Goal: Task Accomplishment & Management: Complete application form

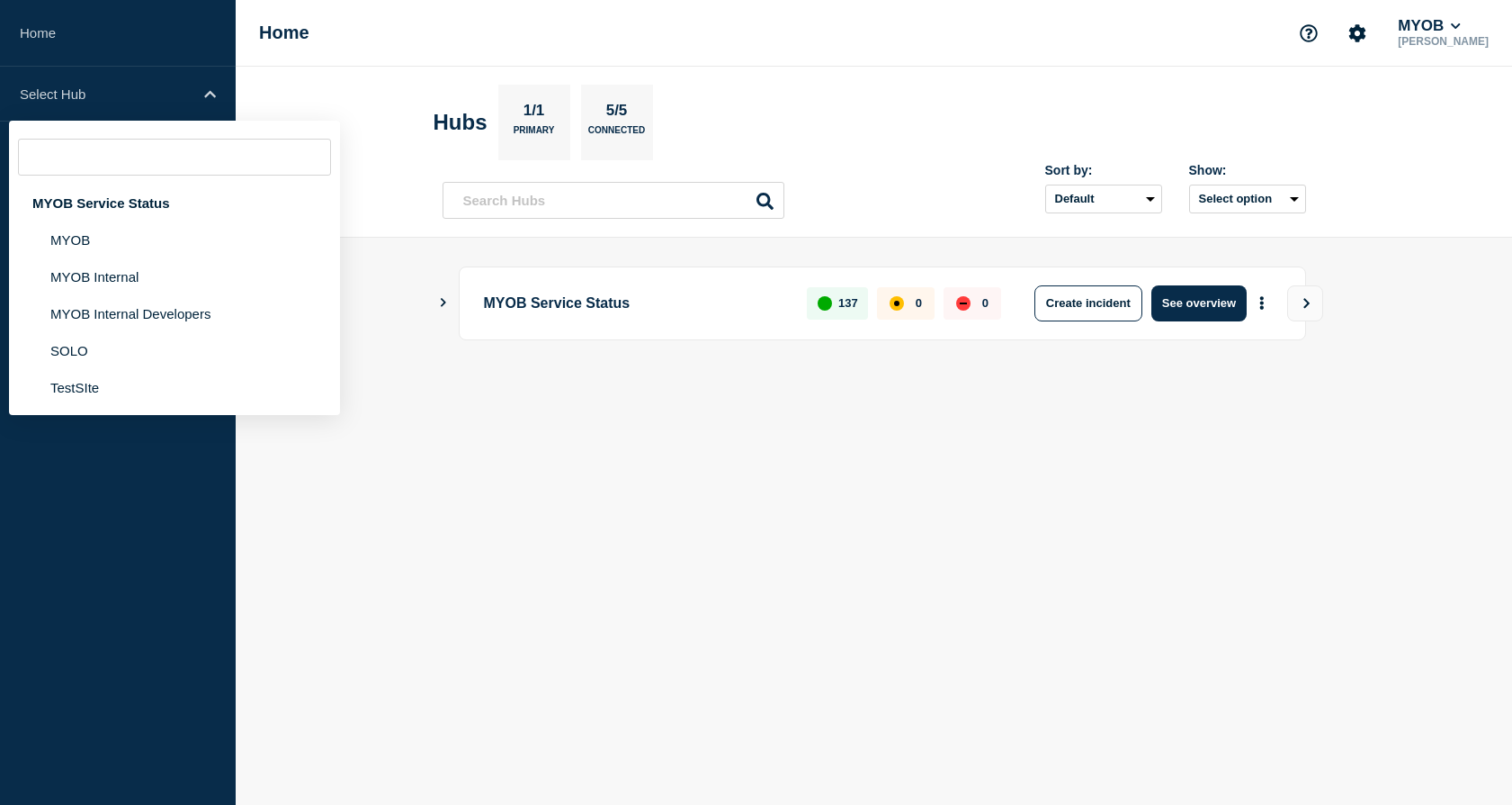
click at [109, 275] on li "MYOB Internal" at bounding box center [175, 277] width 331 height 37
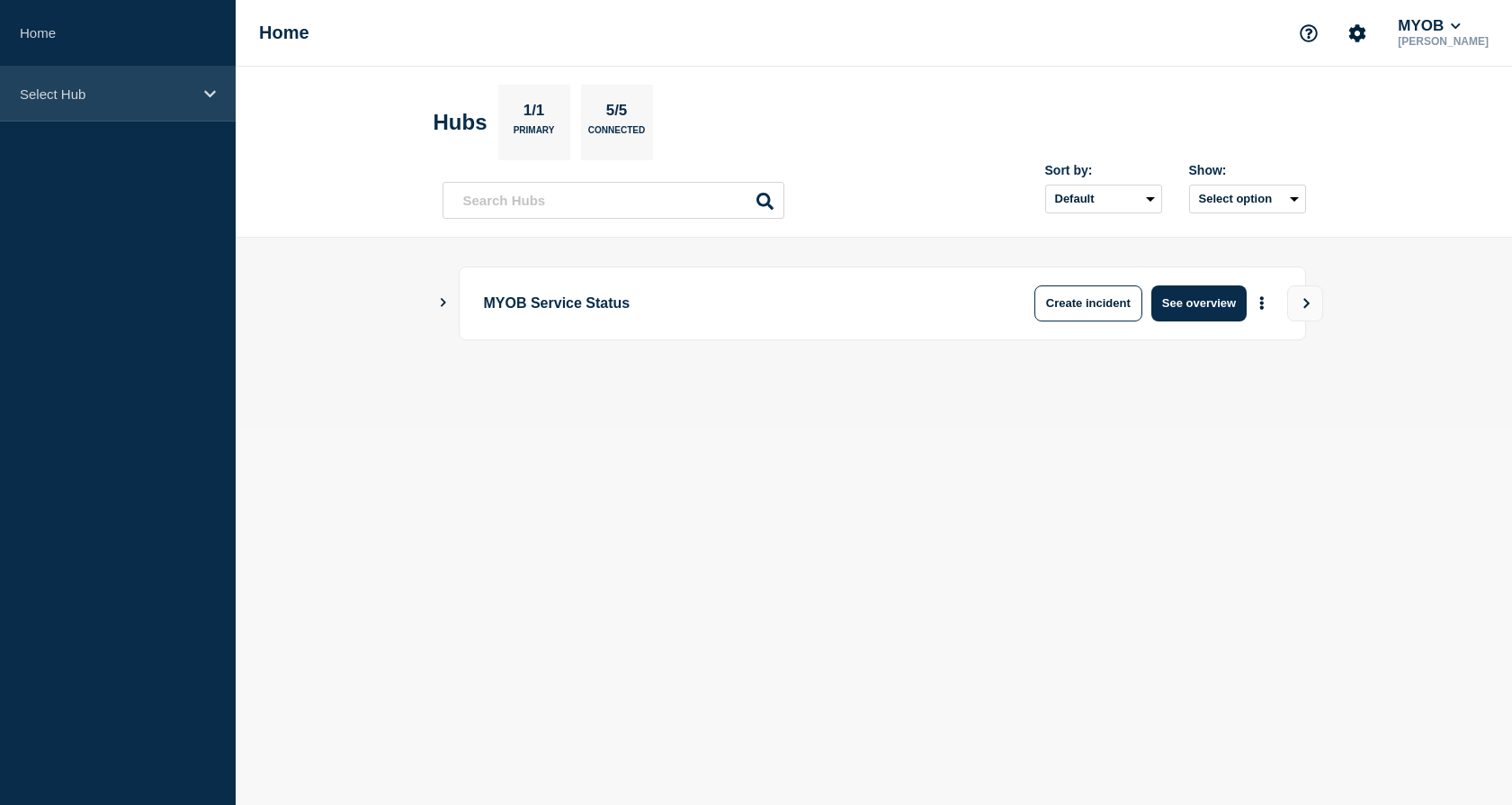
click at [212, 91] on icon at bounding box center [210, 94] width 12 height 14
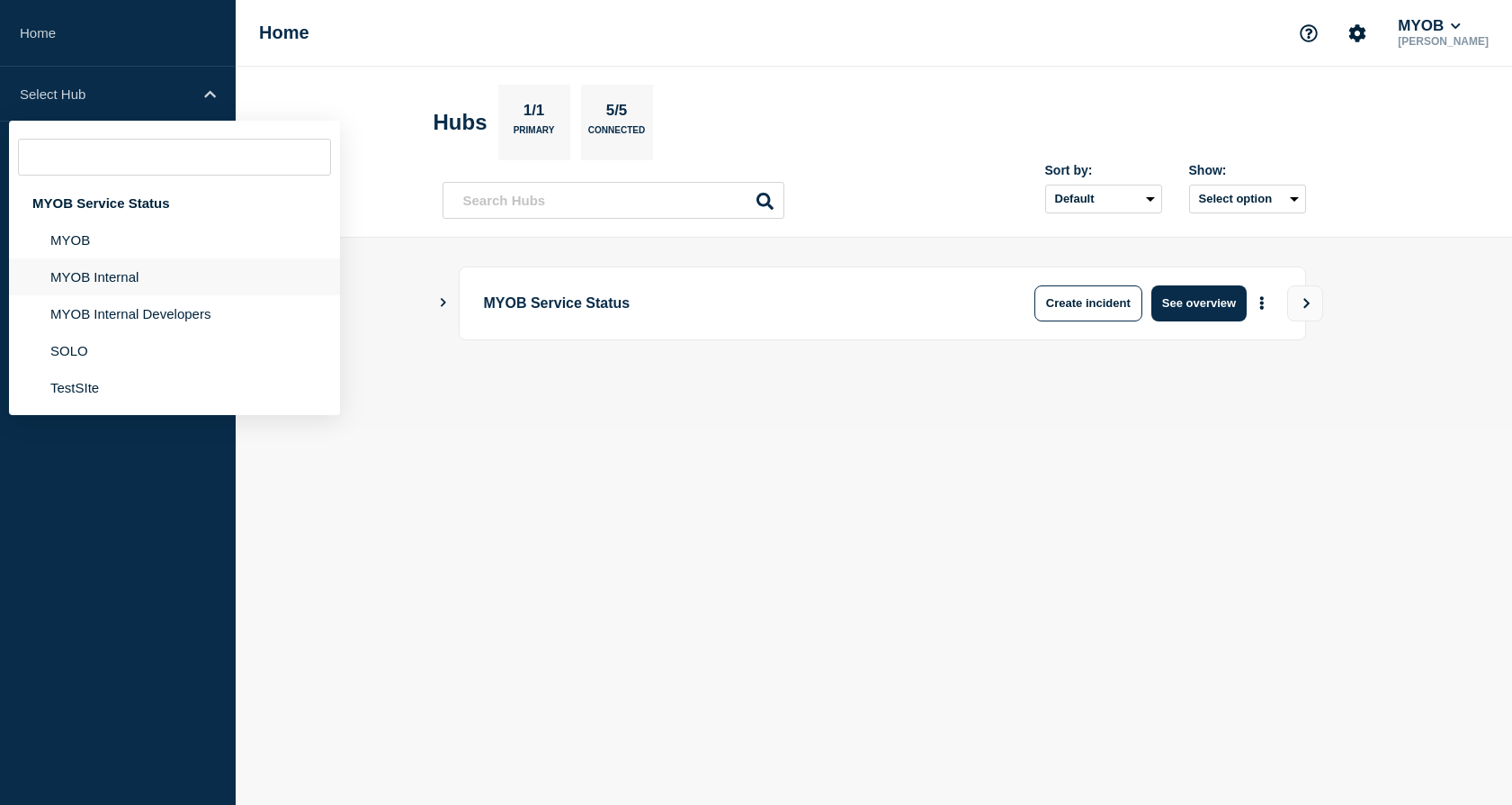
click at [134, 286] on li "MYOB Internal" at bounding box center [175, 277] width 331 height 37
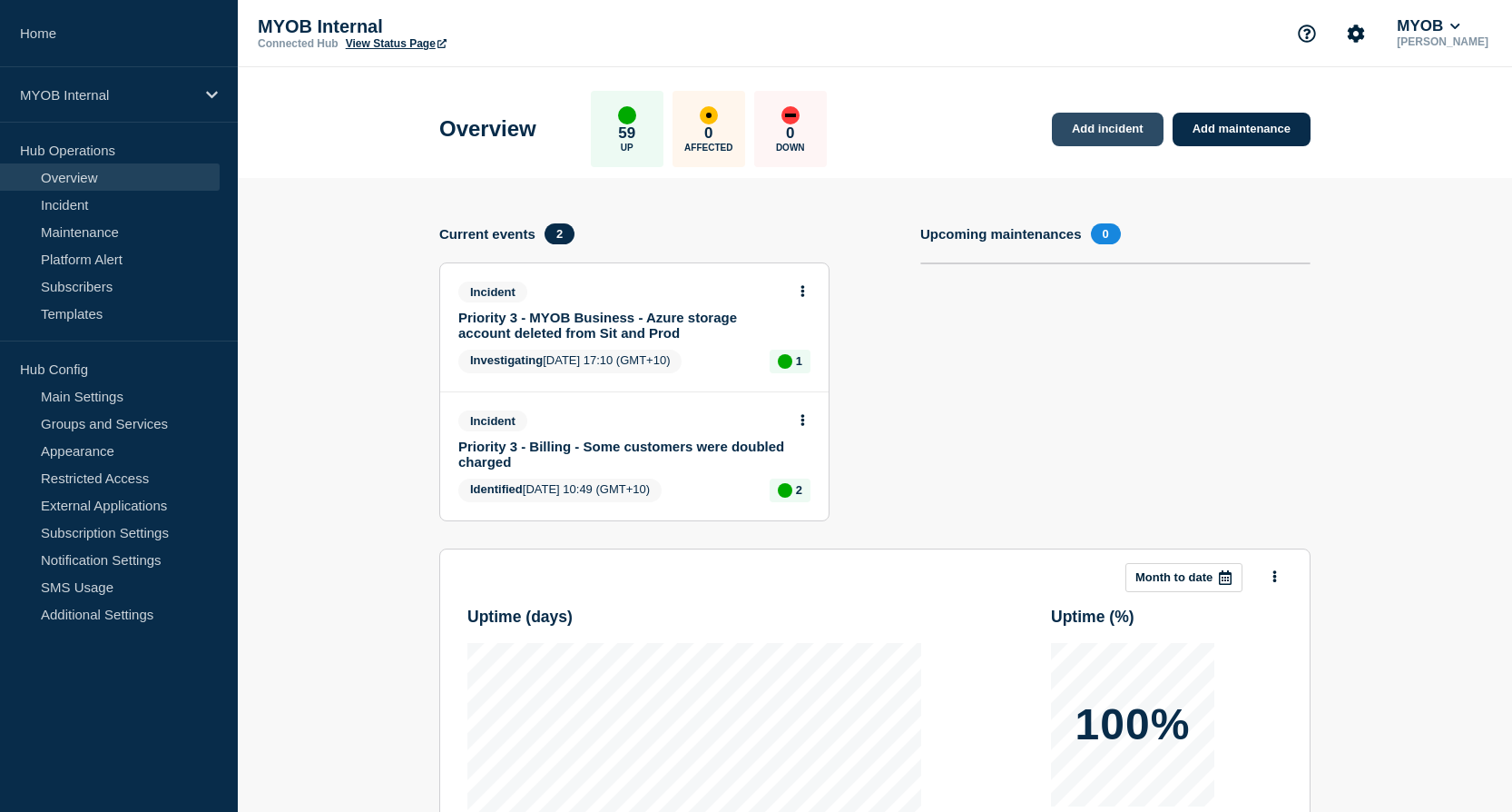
click at [1118, 132] on link "Add incident" at bounding box center [1108, 129] width 112 height 34
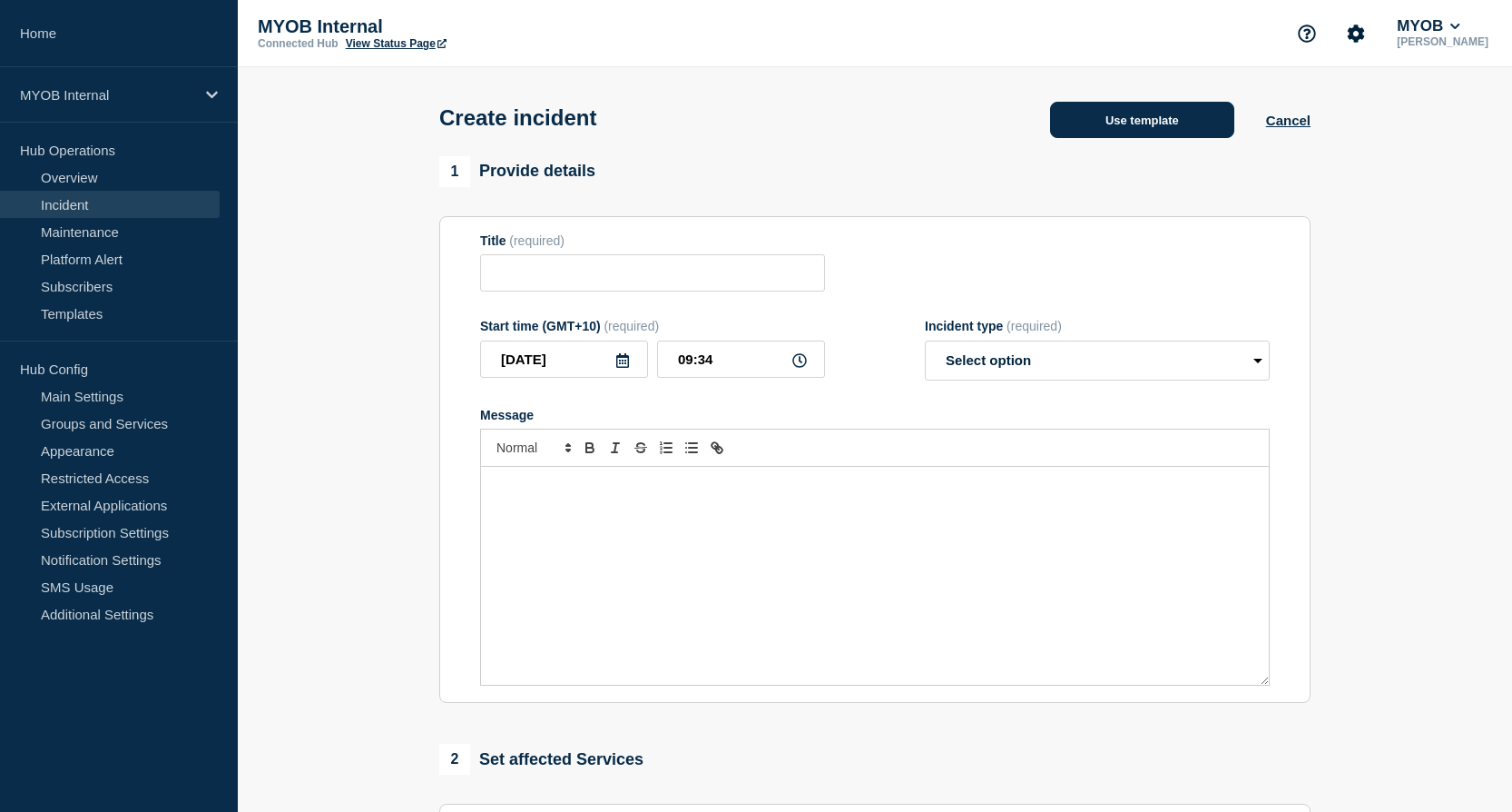
click at [1170, 125] on button "Use template" at bounding box center [1141, 120] width 184 height 36
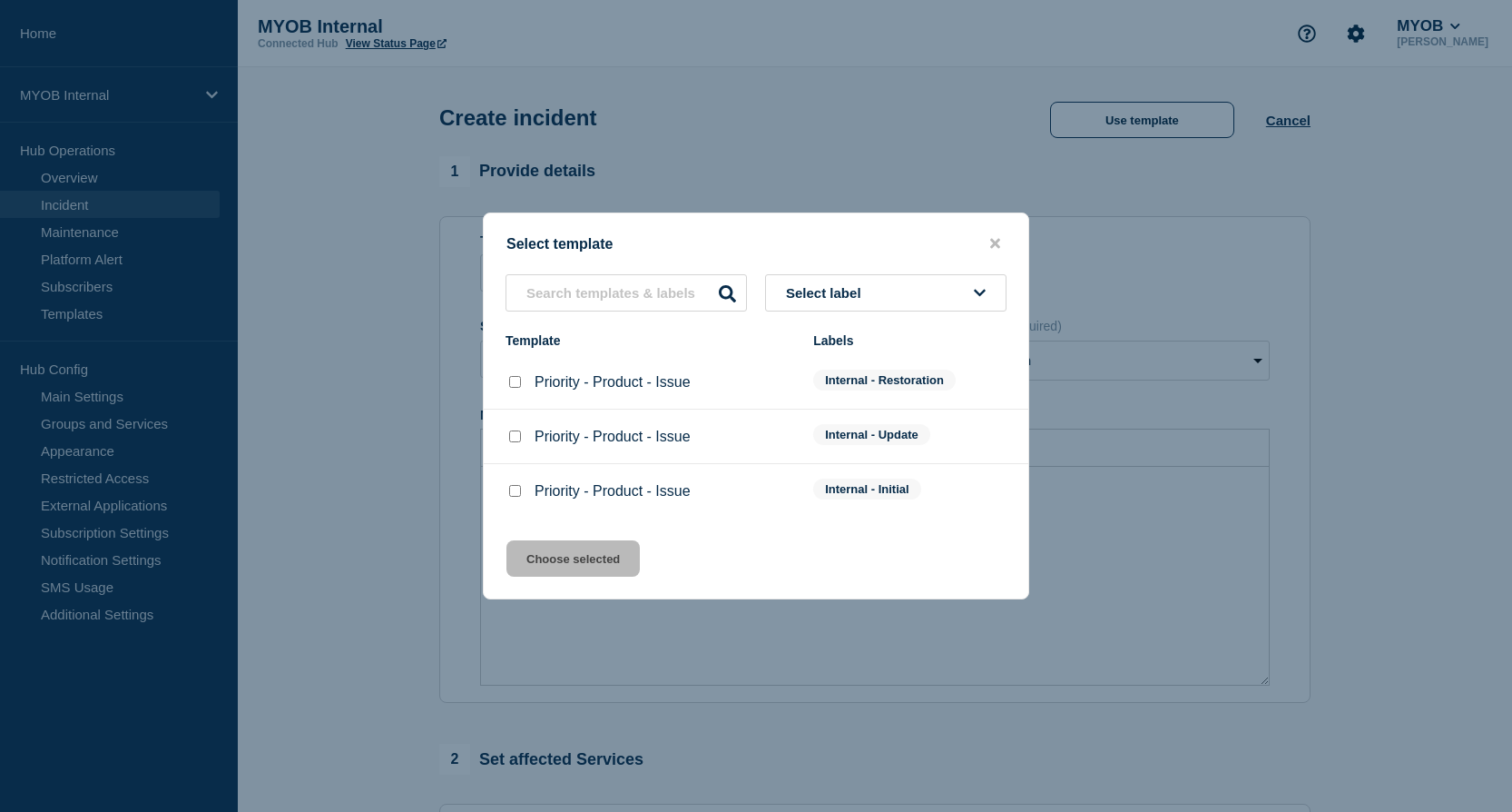
click at [514, 495] on input "Priority - Product - Issue checkbox" at bounding box center [515, 491] width 12 height 12
checkbox input "true"
click at [564, 548] on button "Choose selected" at bounding box center [572, 558] width 134 height 36
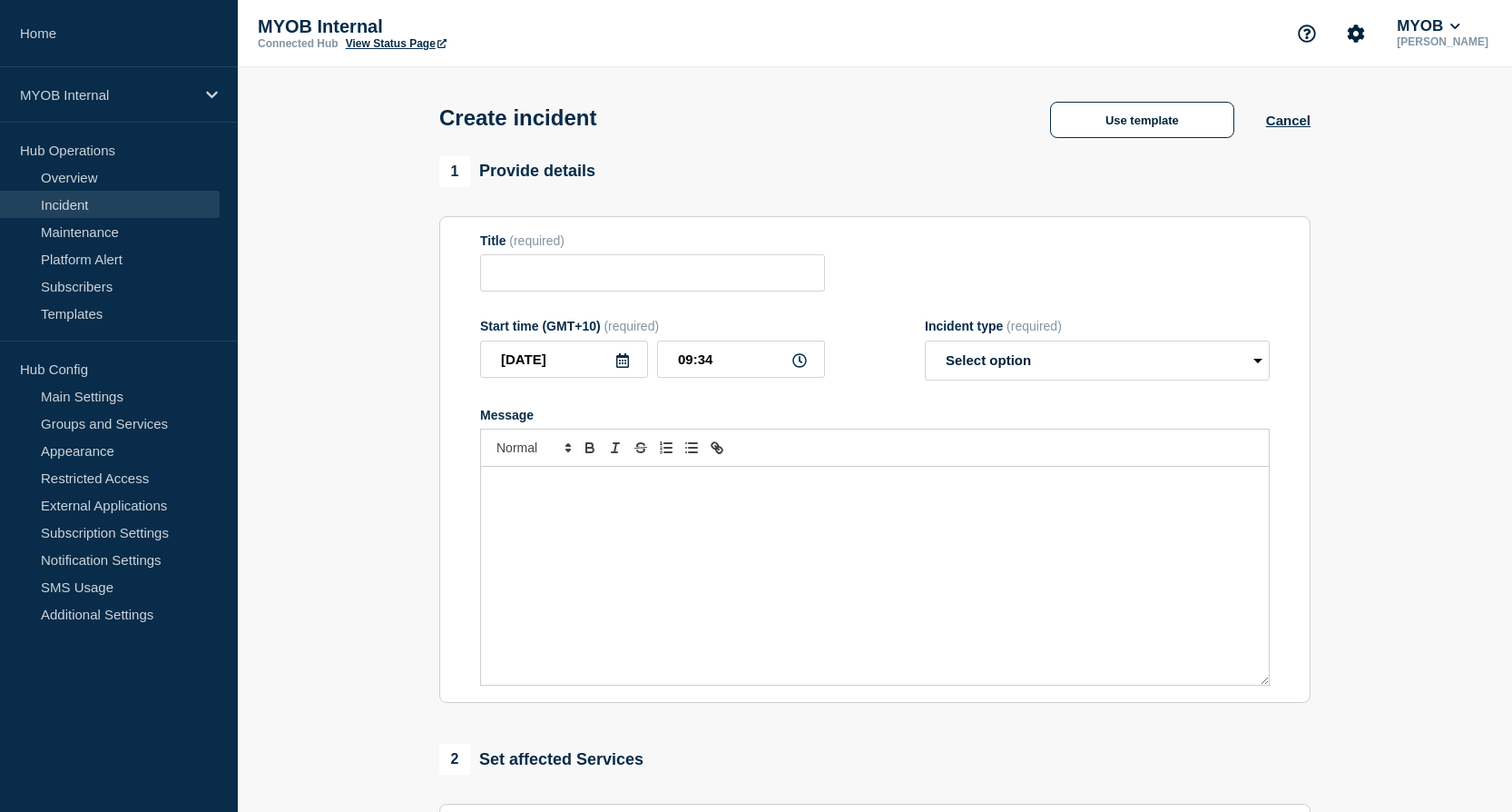
type input "Priority - Product - Issue"
select select "investigating"
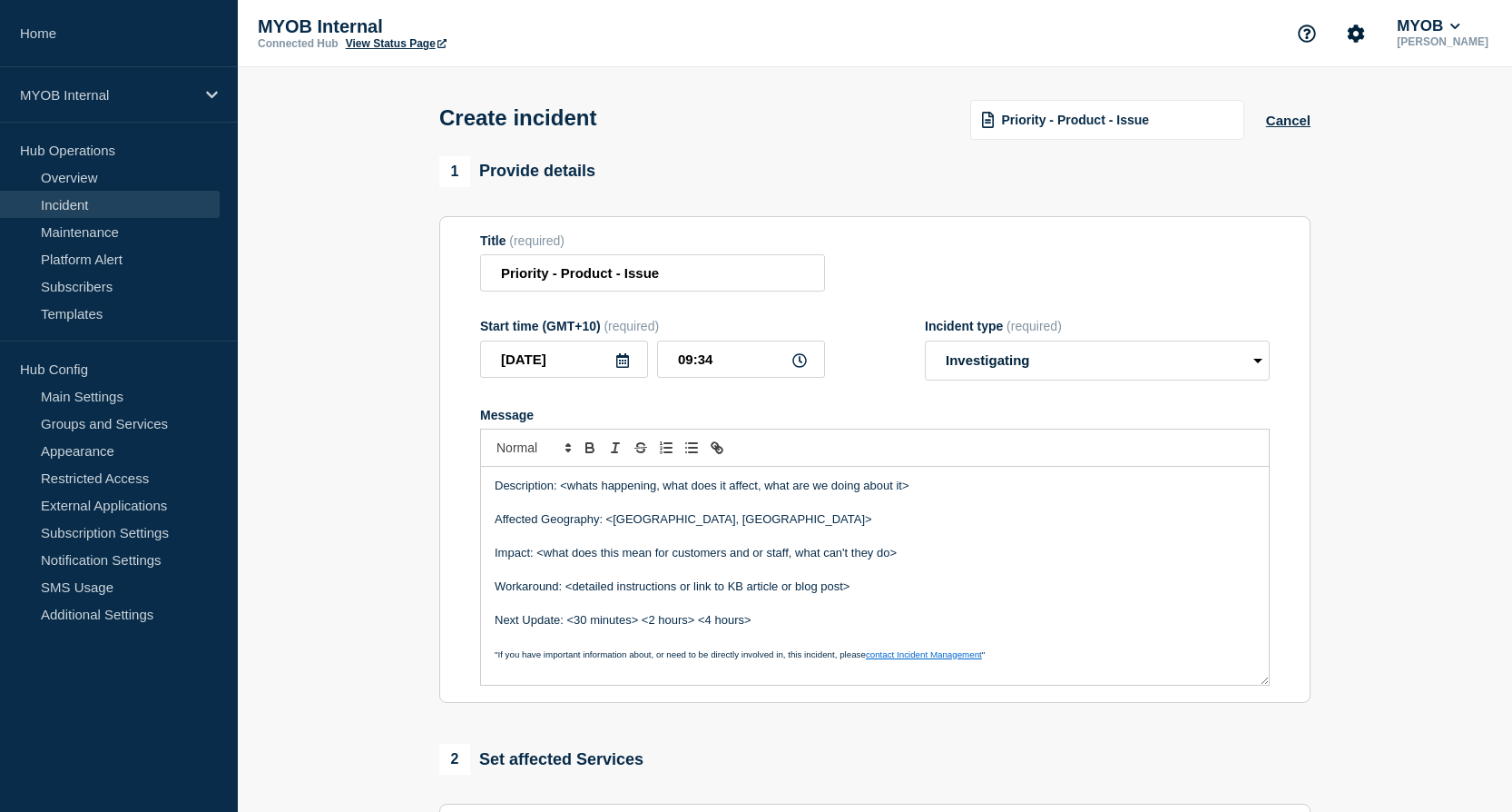
click at [1113, 121] on span "Priority - Product - Issue" at bounding box center [1075, 120] width 148 height 15
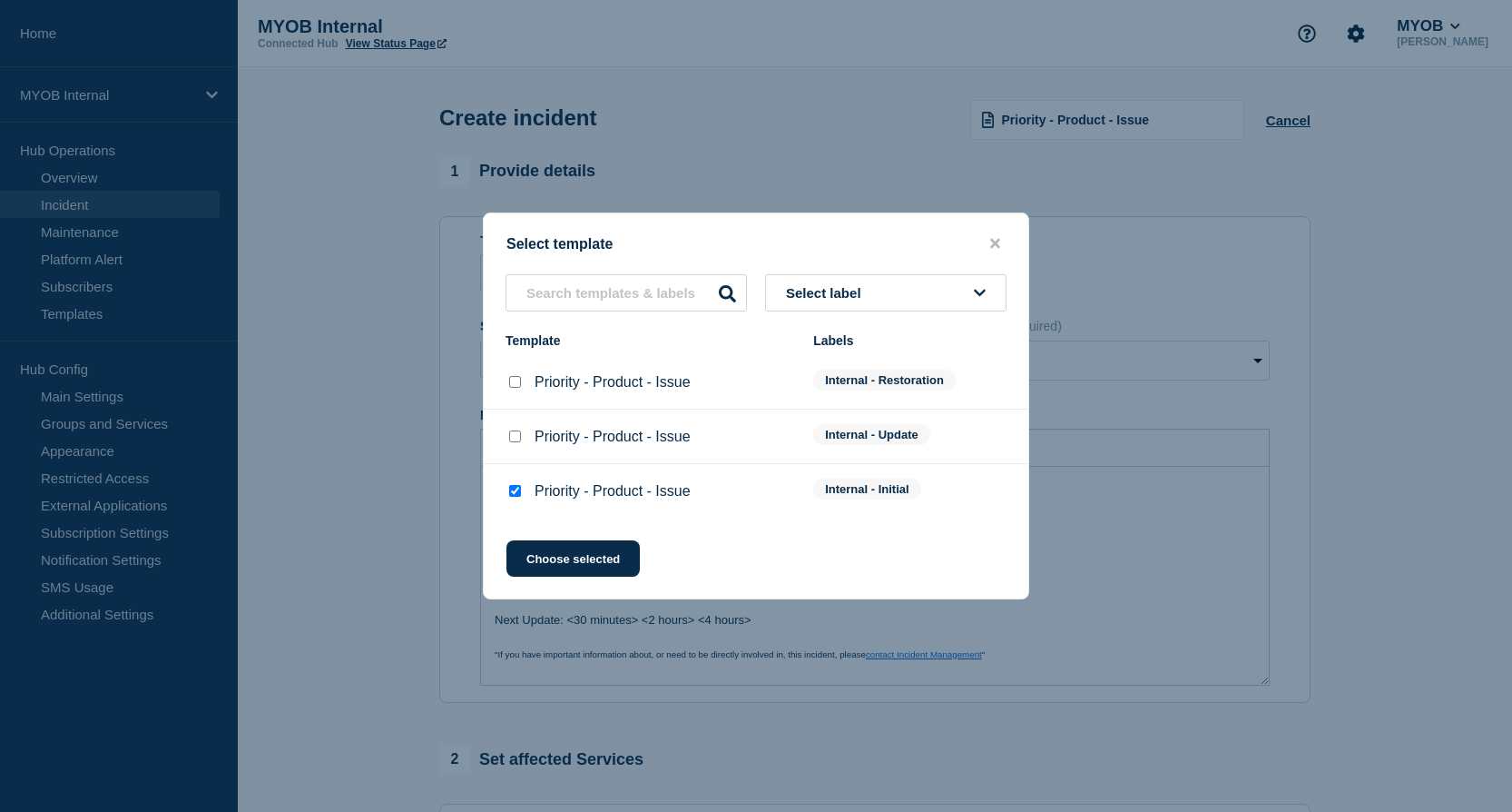
click at [512, 384] on input "Priority - Product - Issue checkbox" at bounding box center [515, 381] width 12 height 12
checkbox input "true"
checkbox input "false"
click at [558, 549] on button "Choose selected" at bounding box center [572, 558] width 134 height 36
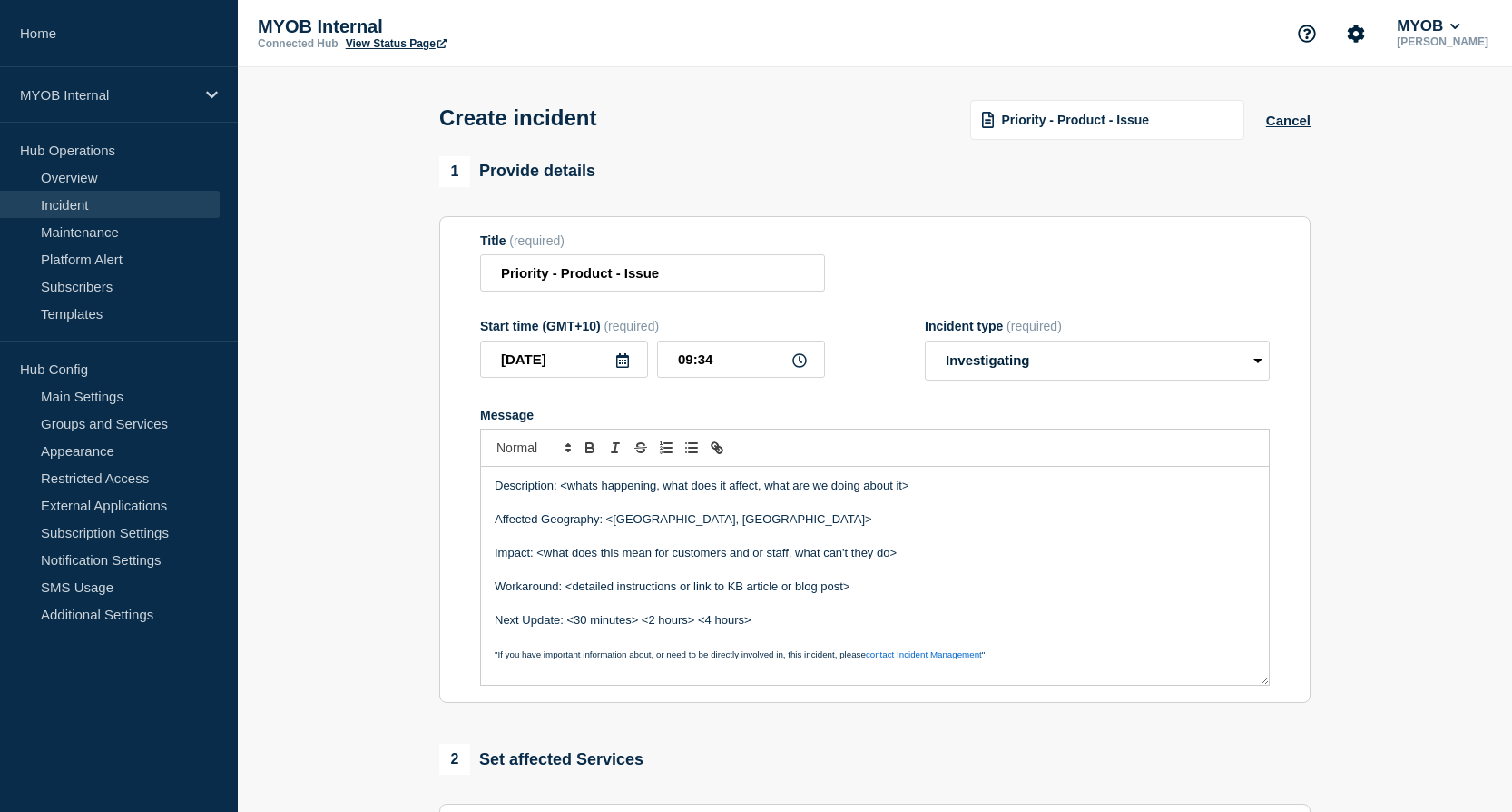
select select "Select option"
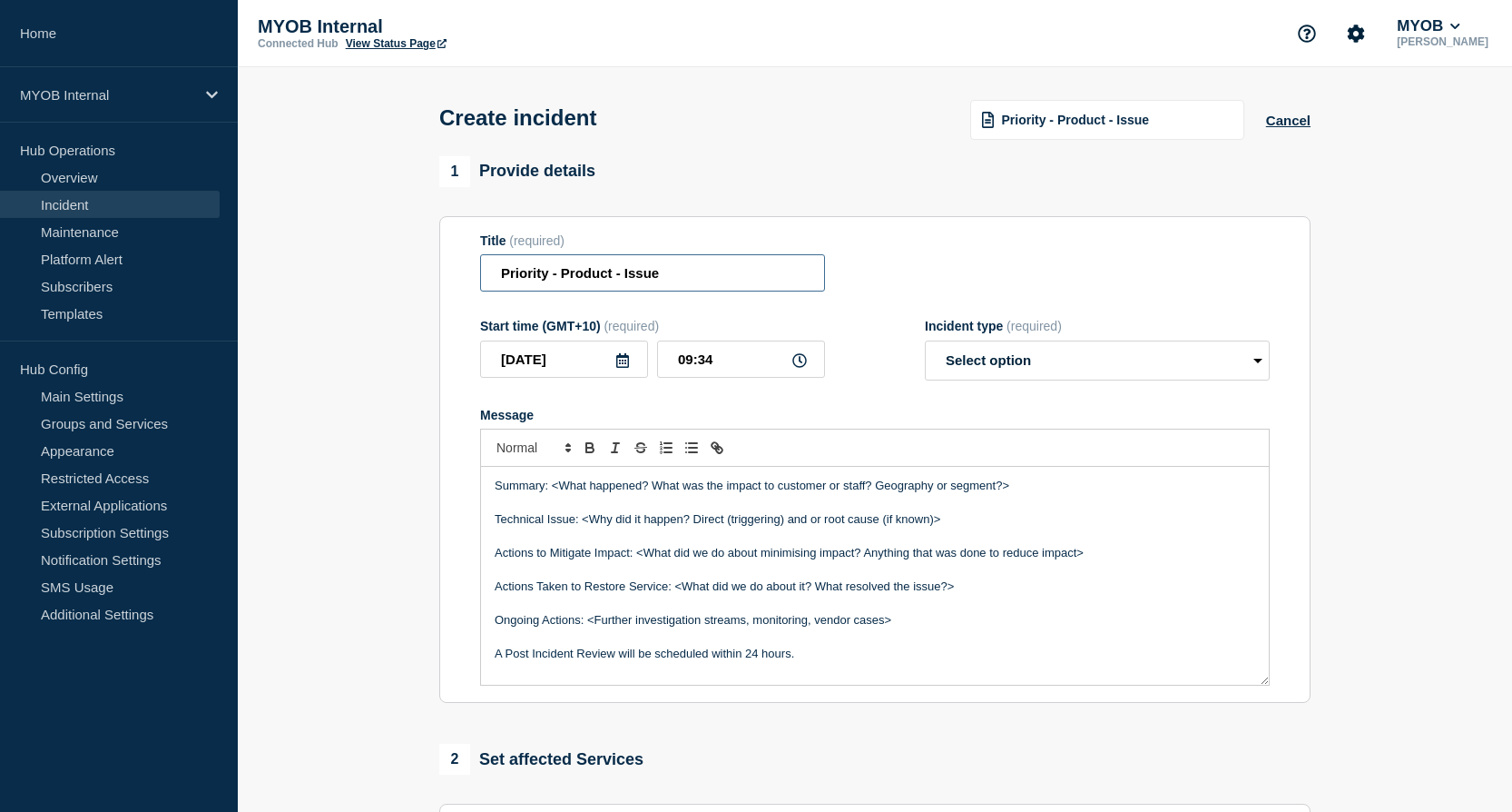
click at [551, 280] on input "Priority - Product - Issue" at bounding box center [652, 273] width 345 height 37
click at [623, 278] on input "Priority 3 - Product - Issue" at bounding box center [652, 273] width 345 height 37
click at [711, 278] on input "Priority 3 - Bedrock - Issue" at bounding box center [652, 273] width 345 height 37
type input "Priority 3 - Bedrock - Unable to login to Azure Virtual Desktop"
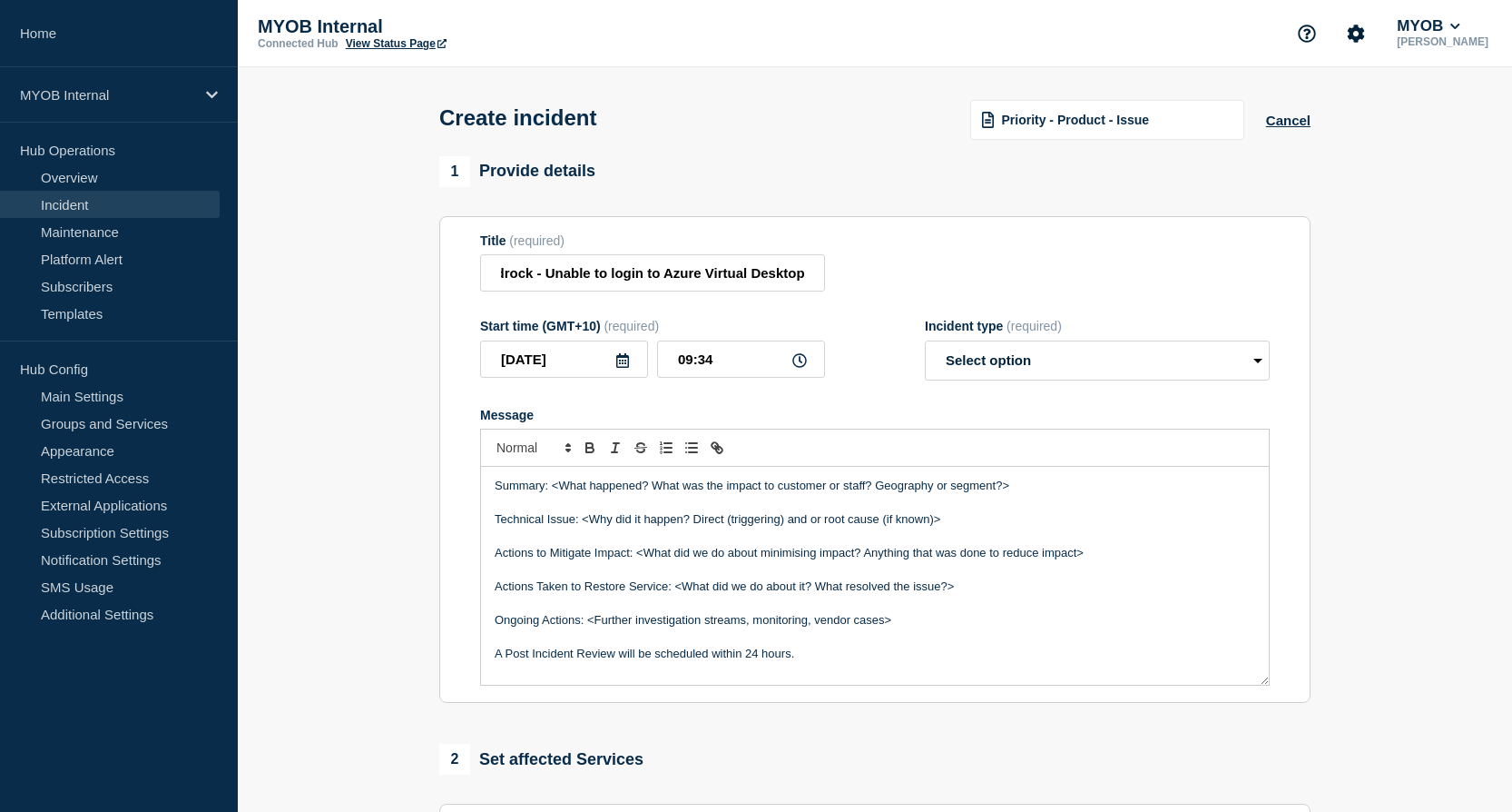
click at [956, 561] on p "Actions to Mitigate Impact: <What did we do about minimising impact? Anything t…" at bounding box center [875, 552] width 760 height 16
click at [1066, 509] on p "Message" at bounding box center [875, 503] width 760 height 16
drag, startPoint x: 1078, startPoint y: 485, endPoint x: 548, endPoint y: 484, distance: 530.0
click at [548, 484] on p "Summary: <What happened? What was the impact to customer or staff? Geography or…" at bounding box center [875, 485] width 760 height 16
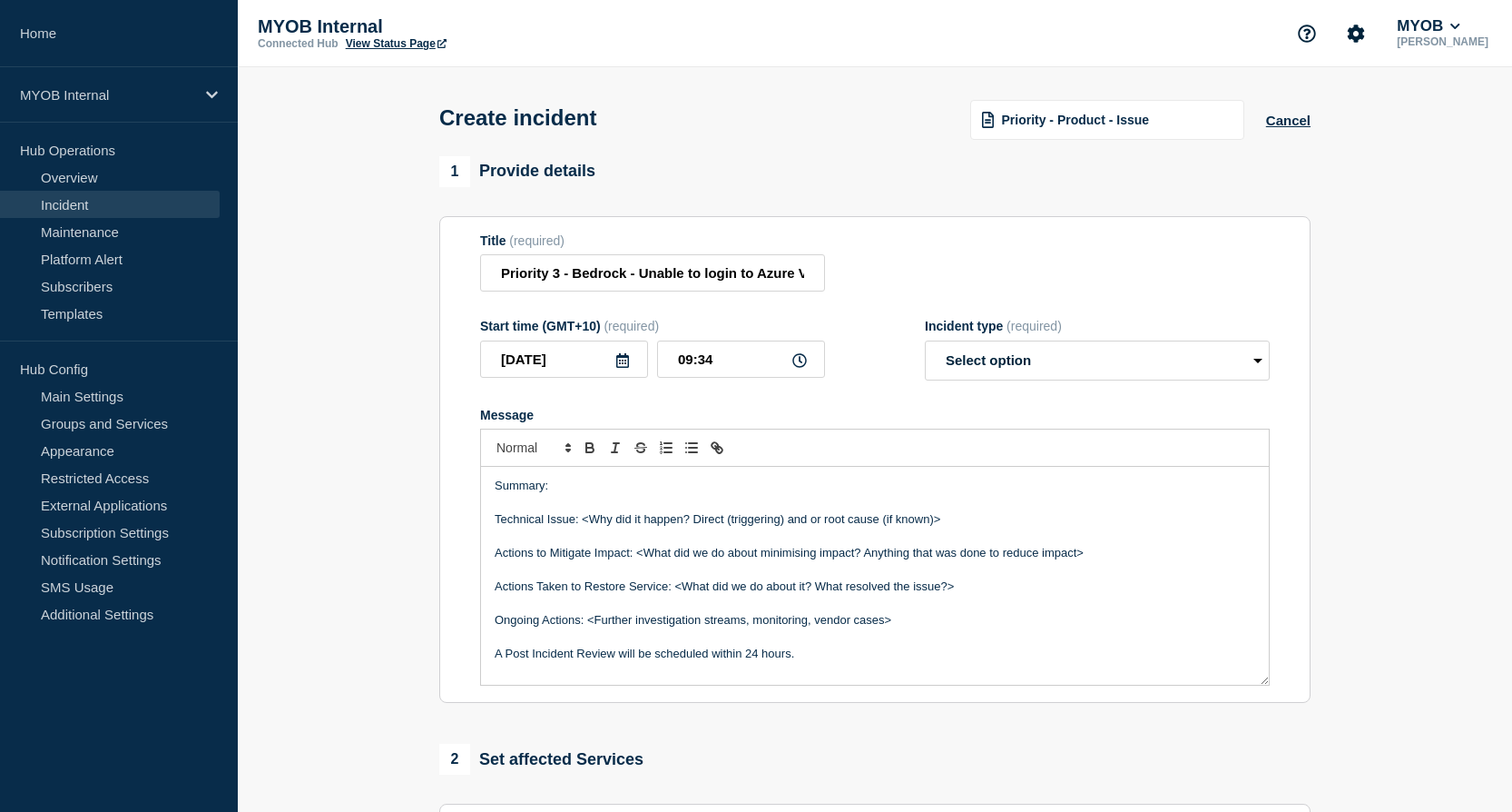
click at [601, 491] on p "Summary:" at bounding box center [875, 485] width 760 height 16
click at [1164, 494] on p "Summary: yesterday from 7 pm AEST till 8pm AEST Acceture team was unable to log…" at bounding box center [875, 485] width 760 height 16
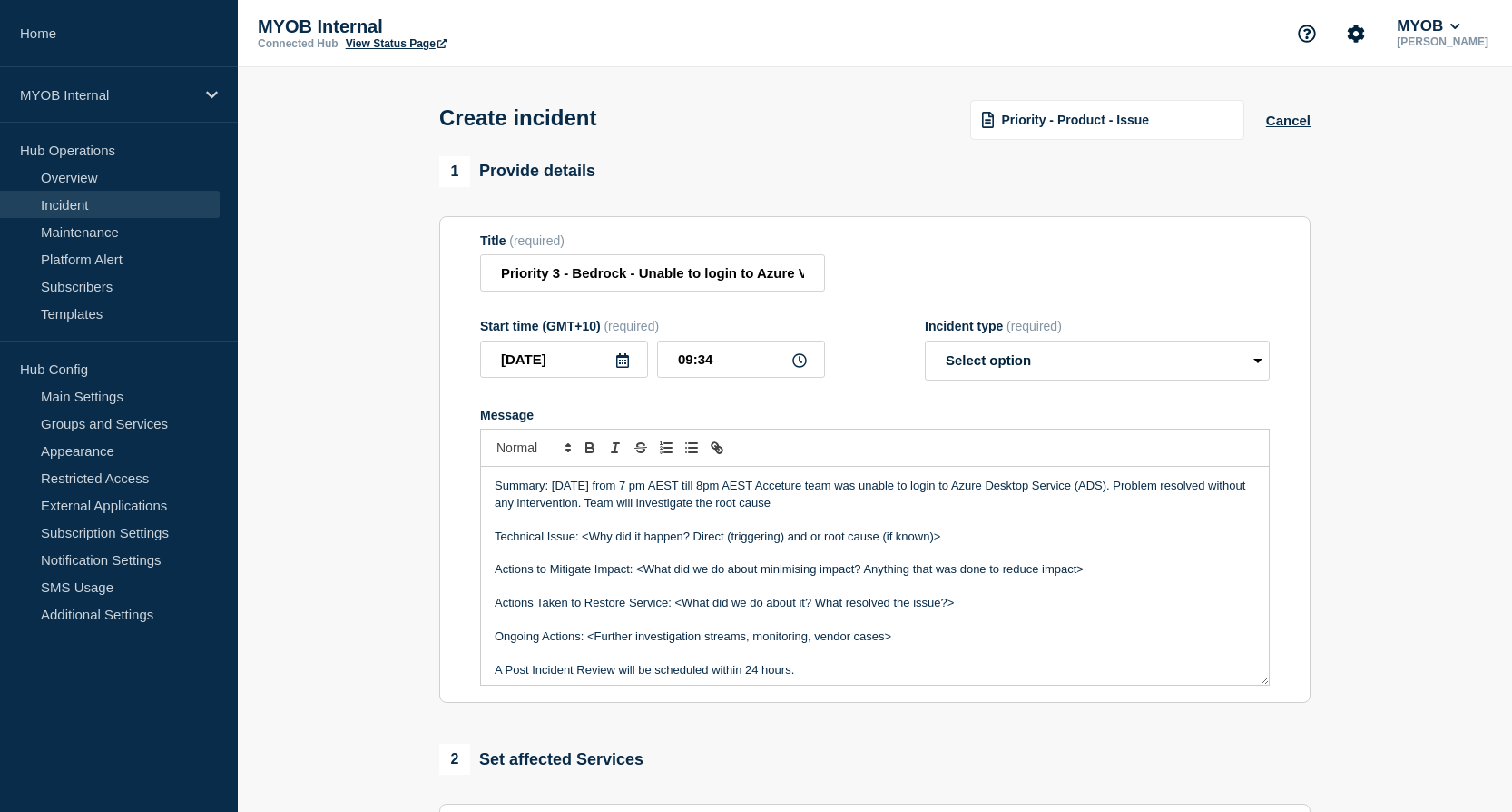
drag, startPoint x: 848, startPoint y: 515, endPoint x: 553, endPoint y: 486, distance: 296.4
click at [553, 486] on p "Summary: yesterday from 7 pm AEST till 8pm AEST Acceture team was unable to log…" at bounding box center [875, 494] width 760 height 34
copy p "yesterday from 7 pm AEST till 8pm AEST Acceture team was unable to login to Azu…"
click at [860, 520] on p "Message" at bounding box center [875, 519] width 760 height 16
drag, startPoint x: 841, startPoint y: 513, endPoint x: 552, endPoint y: 489, distance: 290.0
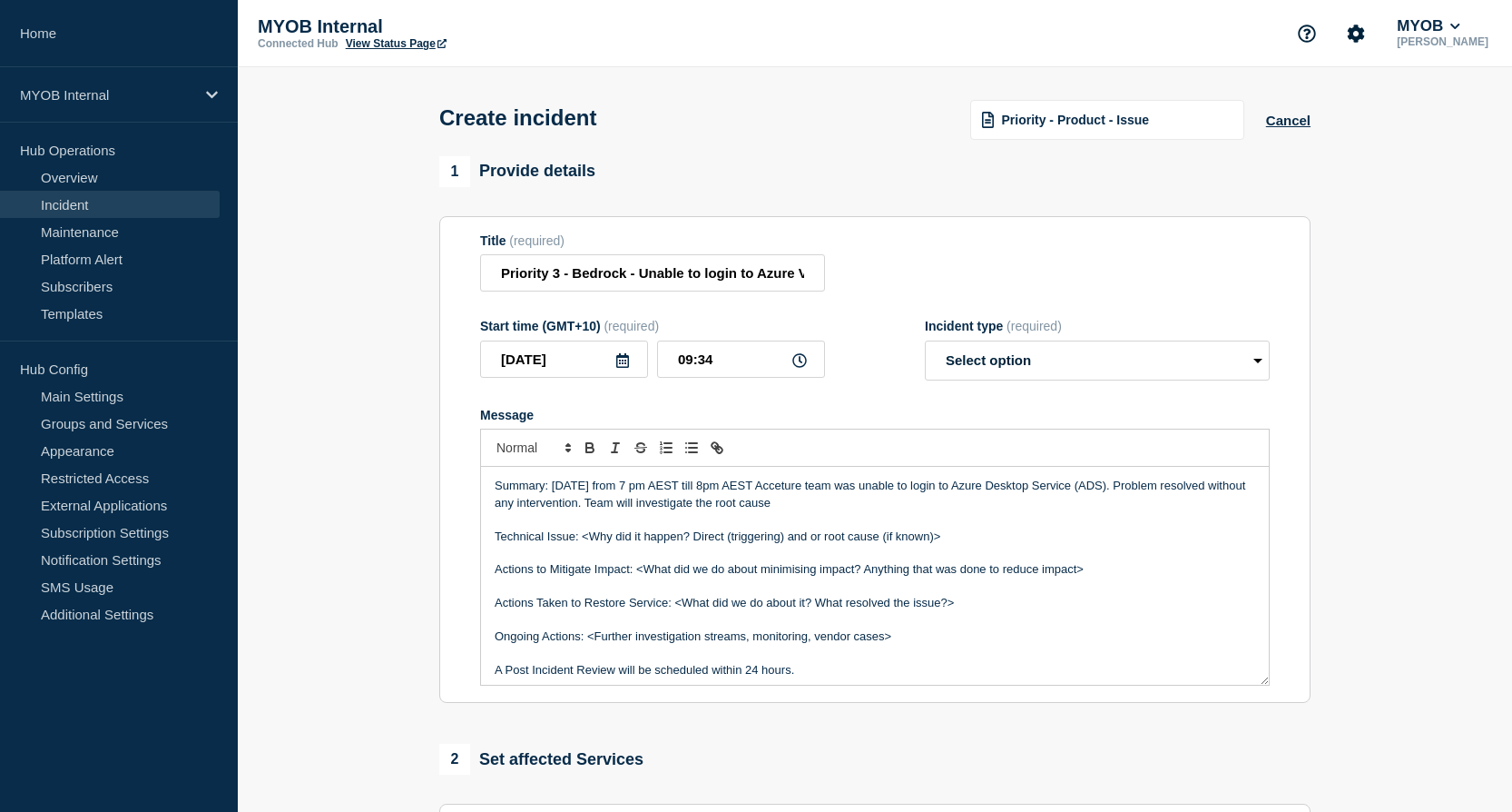
click at [552, 489] on p "Summary: yesterday from 7 pm AEST till 8pm AEST Acceture team was unable to log…" at bounding box center [875, 494] width 760 height 34
click at [598, 491] on p "Summary: On [date], from 7:00 PM AEST to 8:00 PM AEST, the Accenture team was u…" at bounding box center [875, 494] width 760 height 34
click at [601, 490] on p "Summary: On [date], from 7:00 PM AEST to 8:00 PM AEST, the Accenture team was u…" at bounding box center [875, 494] width 760 height 34
click at [1056, 511] on p "Summary: On Sep 16th, from 7:00 PM AEST to 8:00 PM AEST, the Accenture team was…" at bounding box center [875, 494] width 760 height 34
drag, startPoint x: 961, startPoint y: 541, endPoint x: 583, endPoint y: 540, distance: 378.0
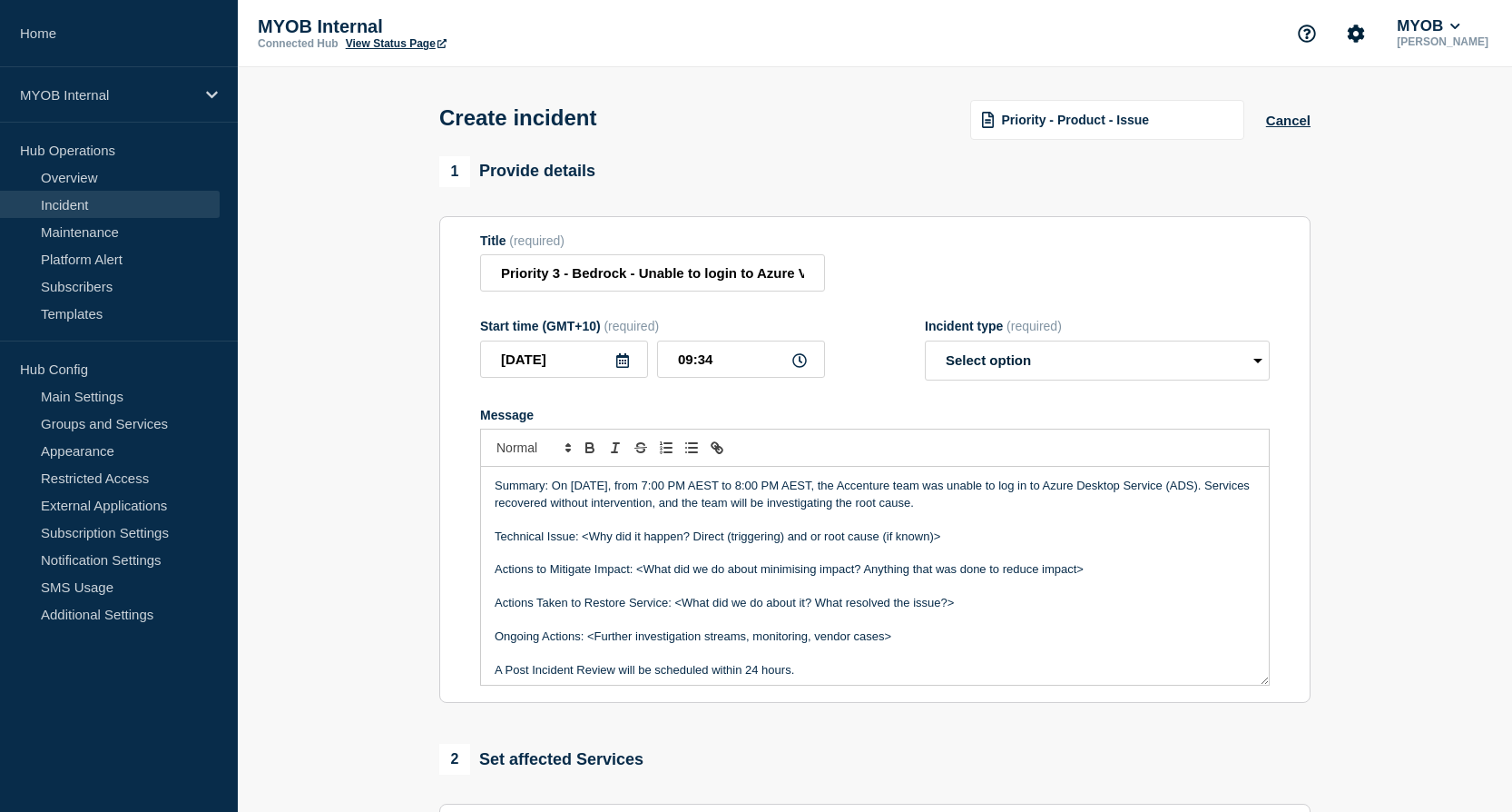
click at [583, 540] on p "Technical Issue: <Why did it happen? Direct (triggering) and or root cause (if …" at bounding box center [875, 536] width 760 height 16
drag, startPoint x: 1106, startPoint y: 576, endPoint x: 481, endPoint y: 559, distance: 625.2
click at [481, 559] on div "Summary: On Sep 16th, from 7:00 PM AEST to 8:00 PM AEST, the Accenture team was…" at bounding box center [874, 575] width 787 height 218
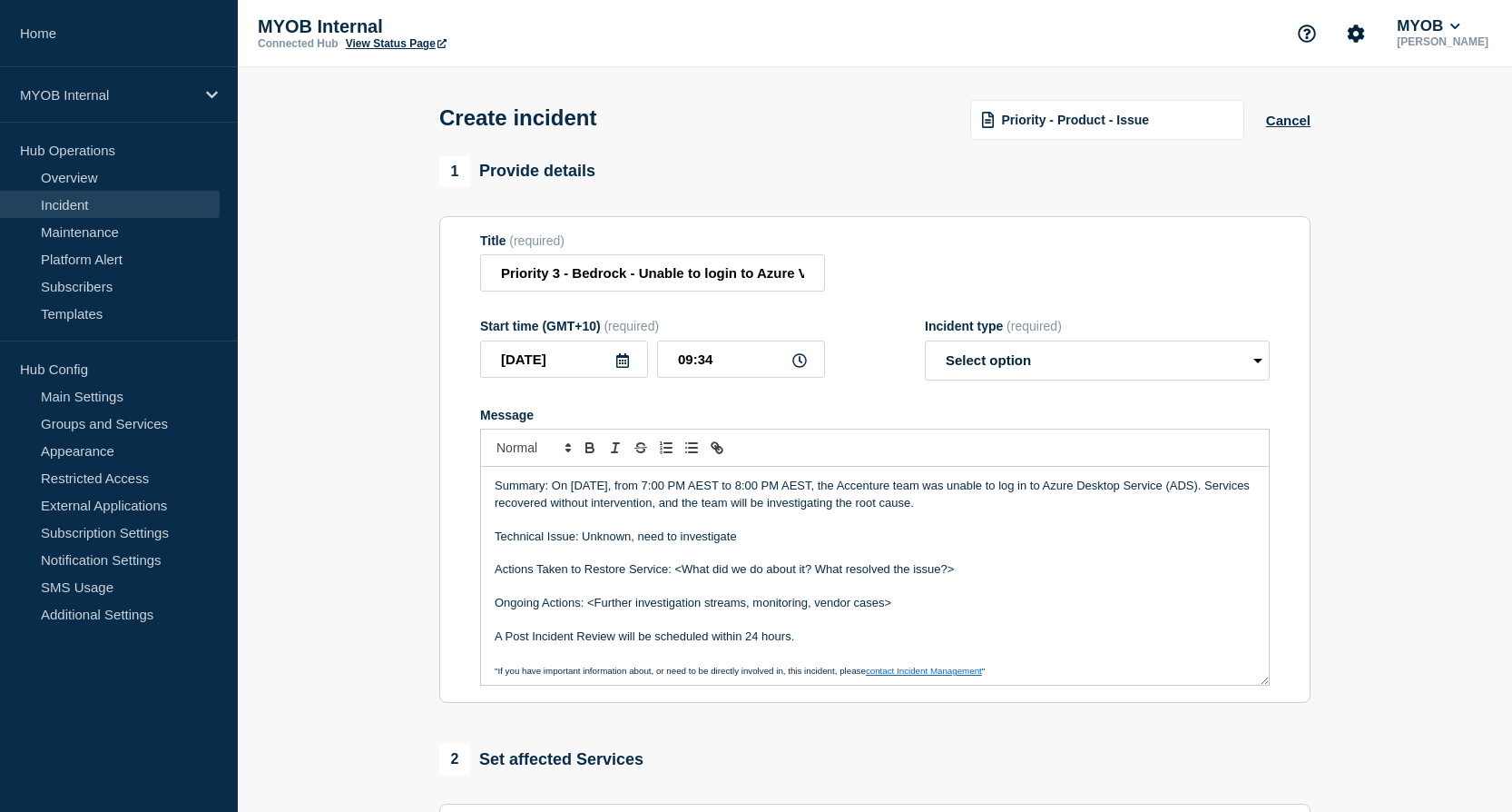
drag, startPoint x: 990, startPoint y: 576, endPoint x: 678, endPoint y: 569, distance: 312.1
click at [678, 569] on p "Actions Taken to Restore Service: <What did we do about it? What resolved the i…" at bounding box center [875, 568] width 760 height 16
drag, startPoint x: 911, startPoint y: 601, endPoint x: 589, endPoint y: 605, distance: 322.0
click at [589, 605] on p "Ongoing Actions: <Further investigation streams, monitoring, vendor cases>" at bounding box center [875, 602] width 760 height 16
drag, startPoint x: 870, startPoint y: 654, endPoint x: 488, endPoint y: 641, distance: 382.2
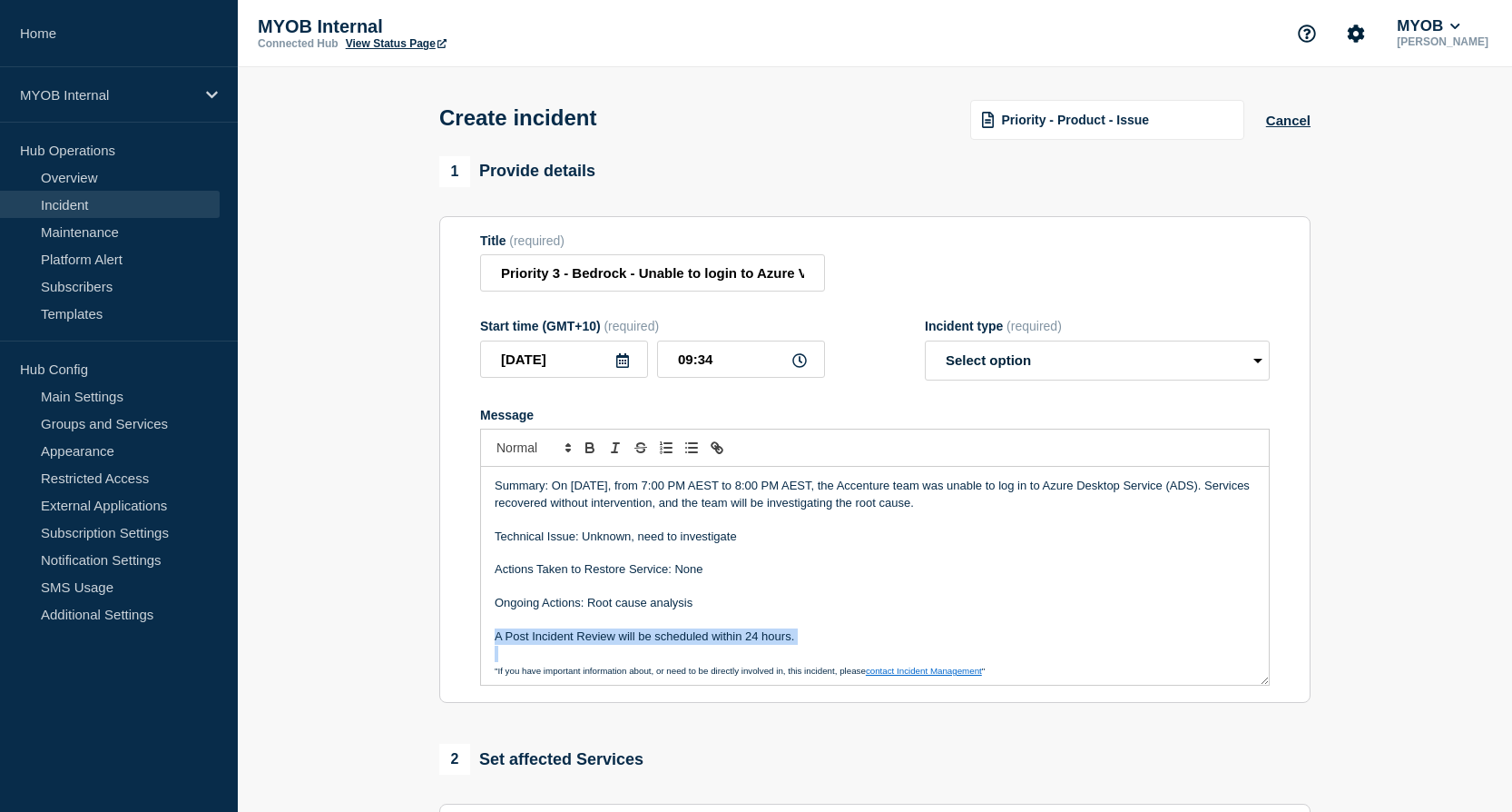
click at [488, 641] on div "Summary: On Sep 16th, from 7:00 PM AEST to 8:00 PM AEST, the Accenture team was…" at bounding box center [874, 575] width 787 height 218
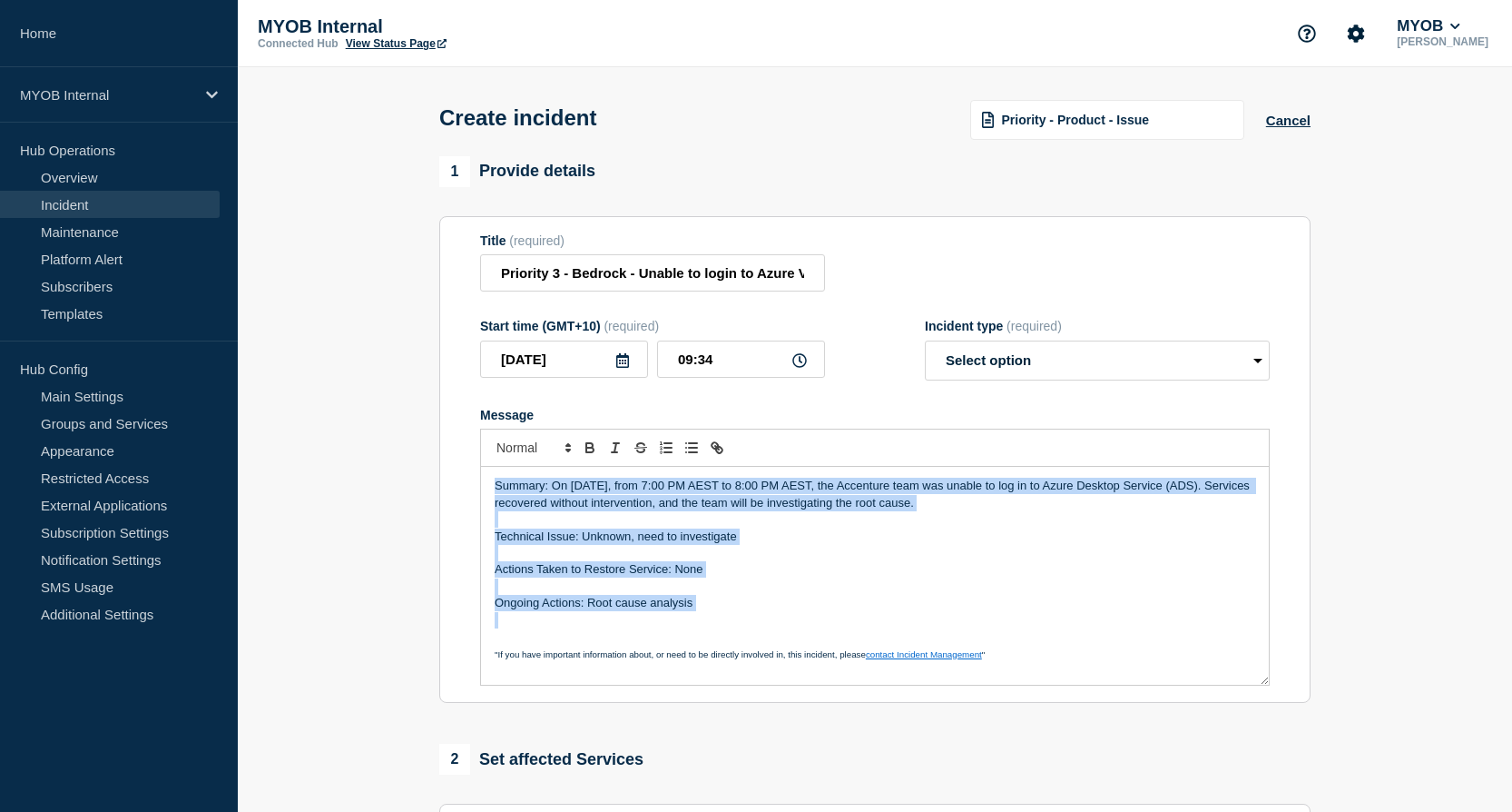
drag, startPoint x: 732, startPoint y: 617, endPoint x: 455, endPoint y: 471, distance: 313.1
click at [455, 471] on section "Title (required) Priority 3 - Bedrock - Unable to login to Azure Virtual Deskto…" at bounding box center [874, 460] width 871 height 488
copy div "Summary: On Sep 16th, from 7:00 PM AEST to 8:00 PM AEST, the Accenture team was…"
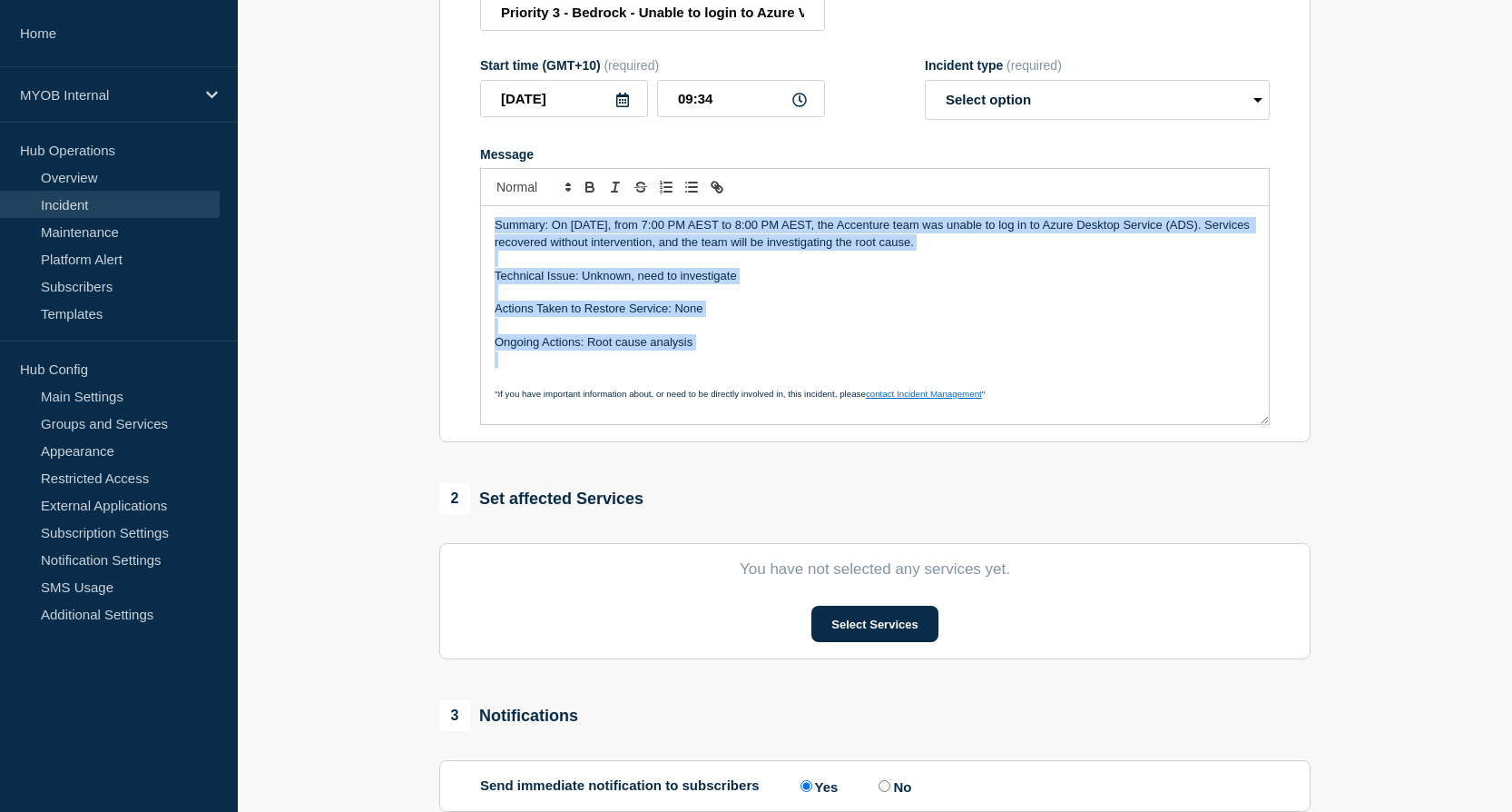
scroll to position [181, 0]
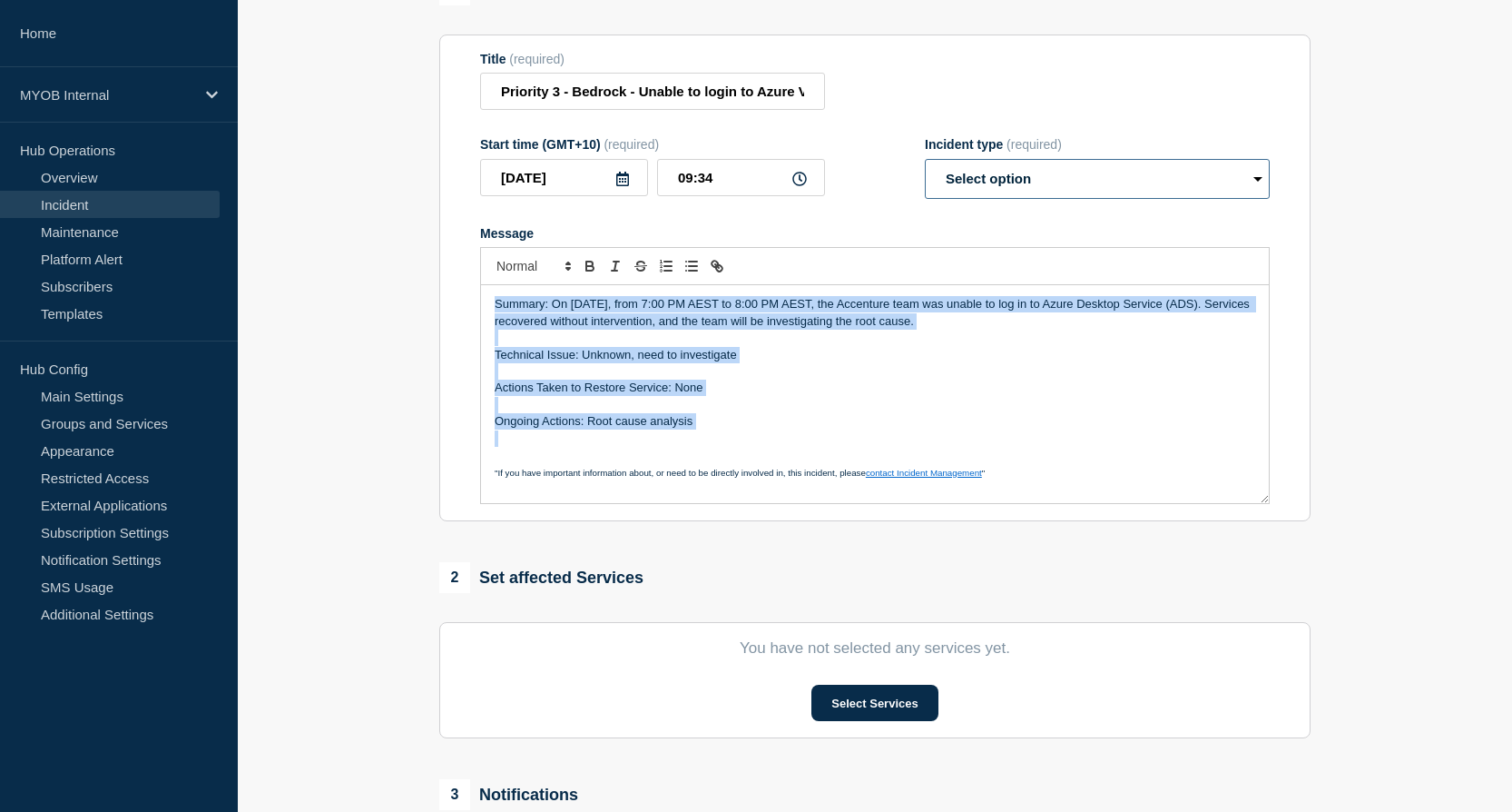
click at [1052, 169] on select "Select option Investigating Identified Monitoring" at bounding box center [1096, 178] width 345 height 40
select select "monitoring"
click at [925, 163] on select "Select option Investigating Identified Monitoring" at bounding box center [1096, 178] width 345 height 40
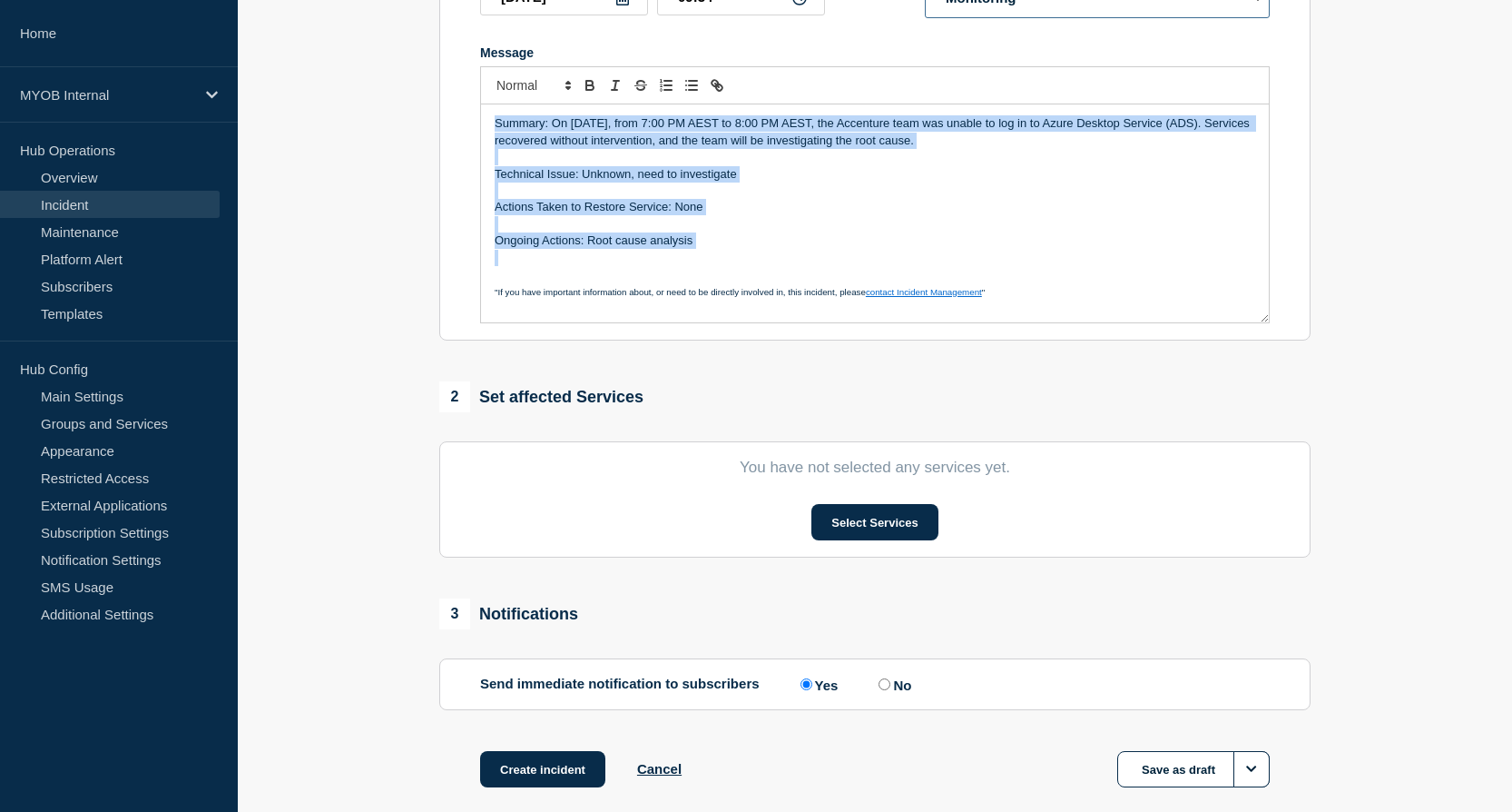
scroll to position [363, 0]
click at [893, 532] on button "Select Services" at bounding box center [874, 520] width 126 height 36
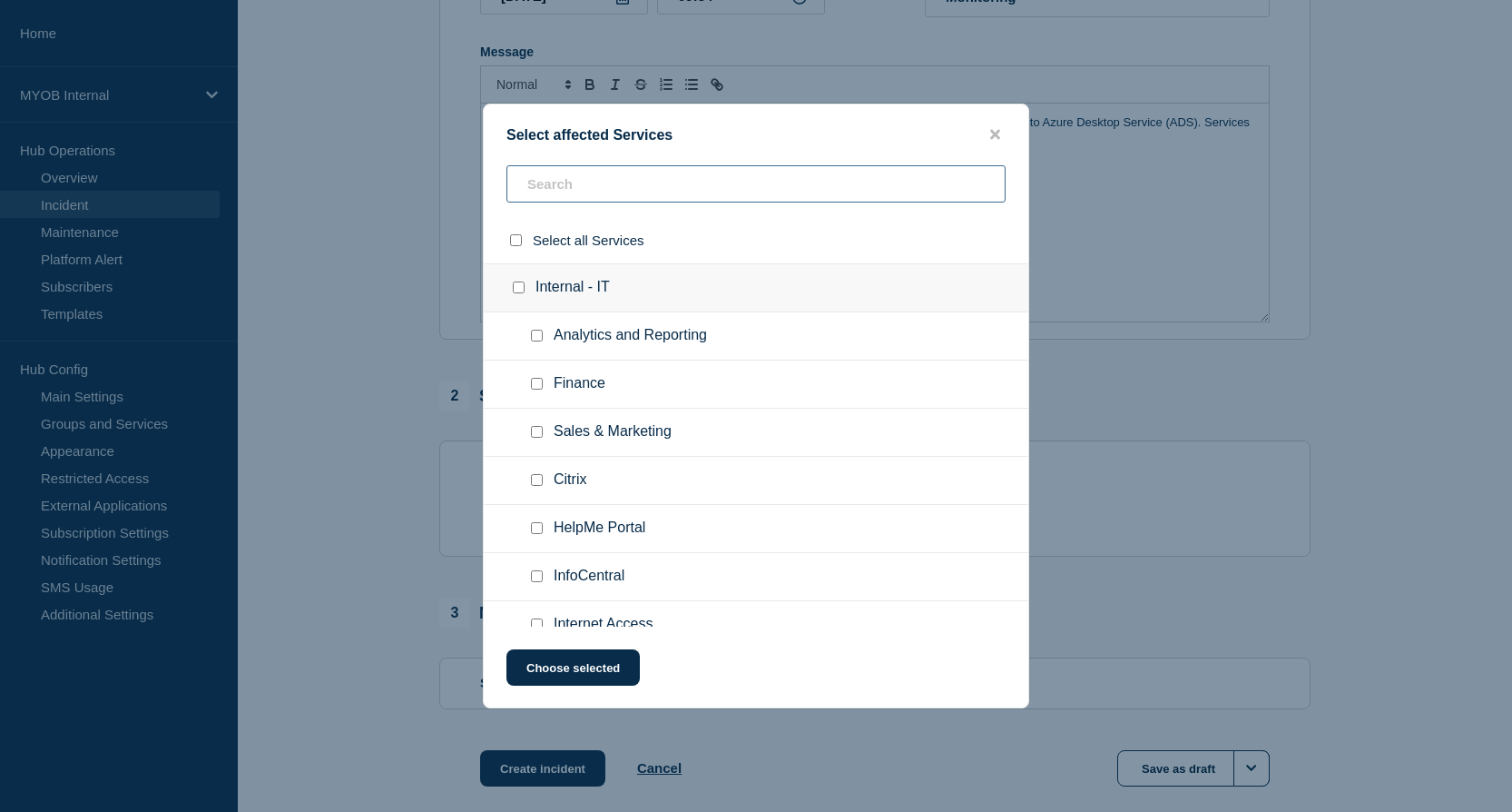
click at [690, 183] on input "text" at bounding box center [756, 184] width 499 height 37
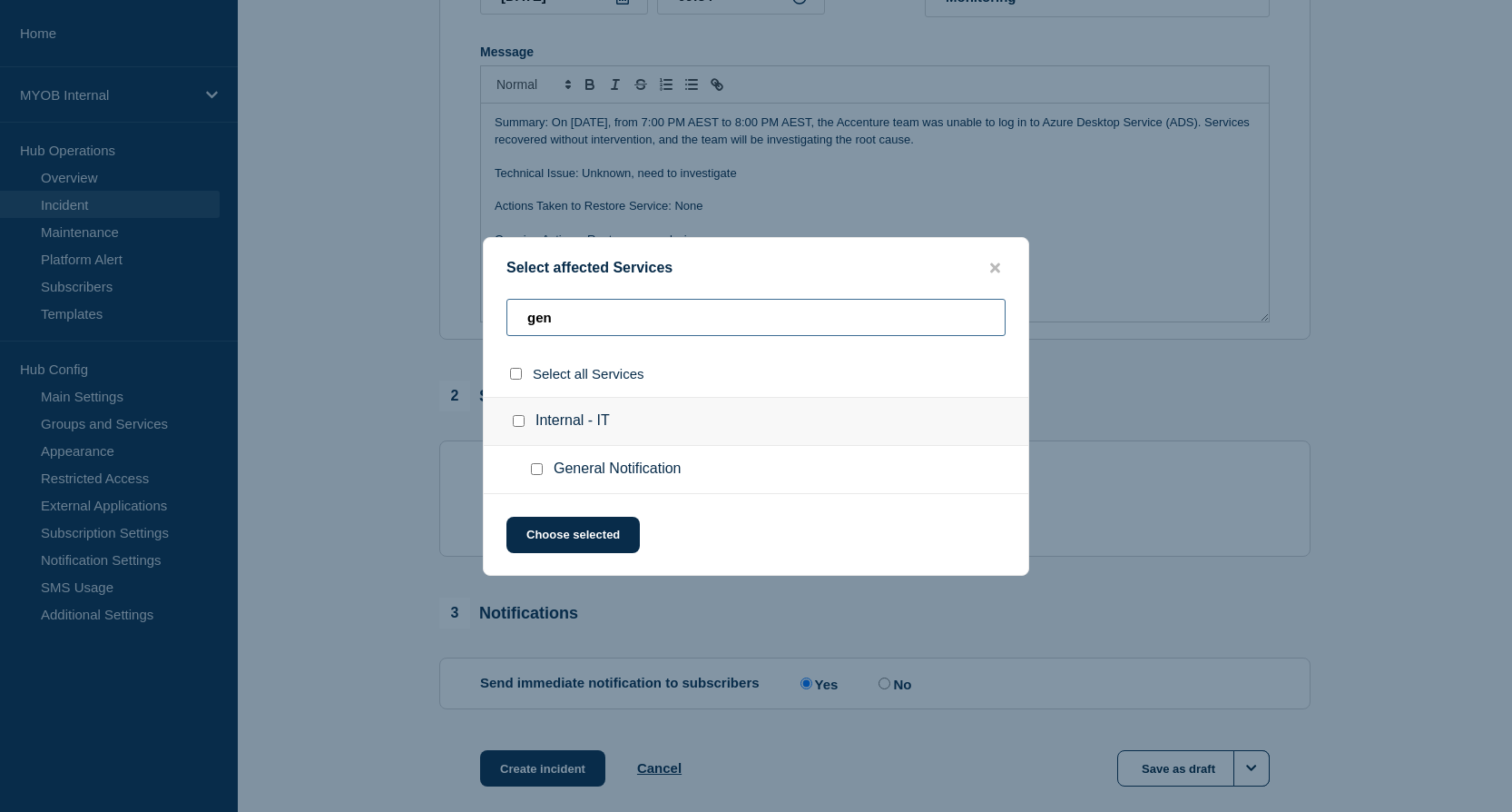
type input "gen"
click at [537, 474] on input "General Notification checkbox" at bounding box center [536, 469] width 12 height 12
checkbox input "true"
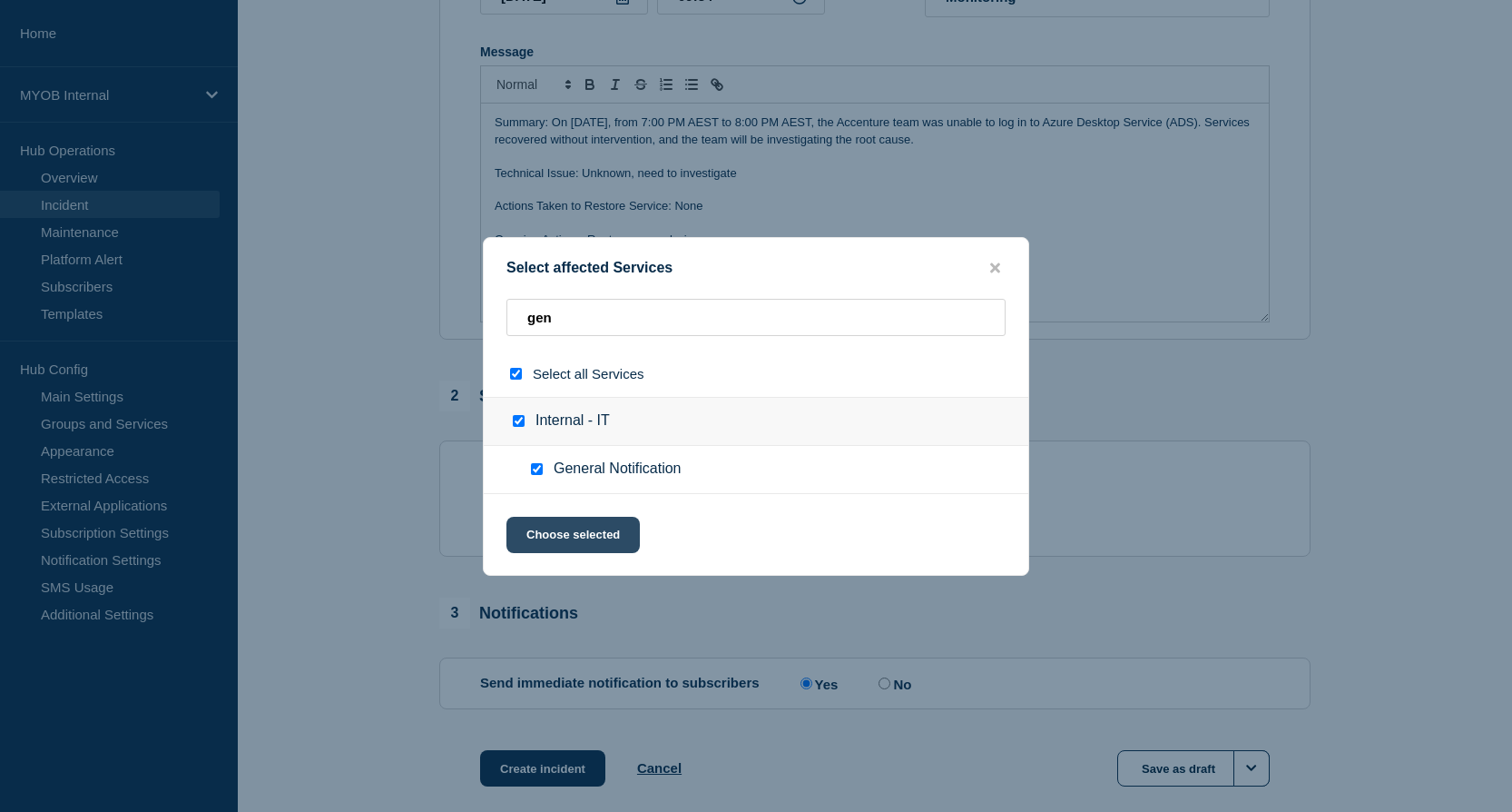
click at [570, 539] on button "Choose selected" at bounding box center [572, 534] width 134 height 36
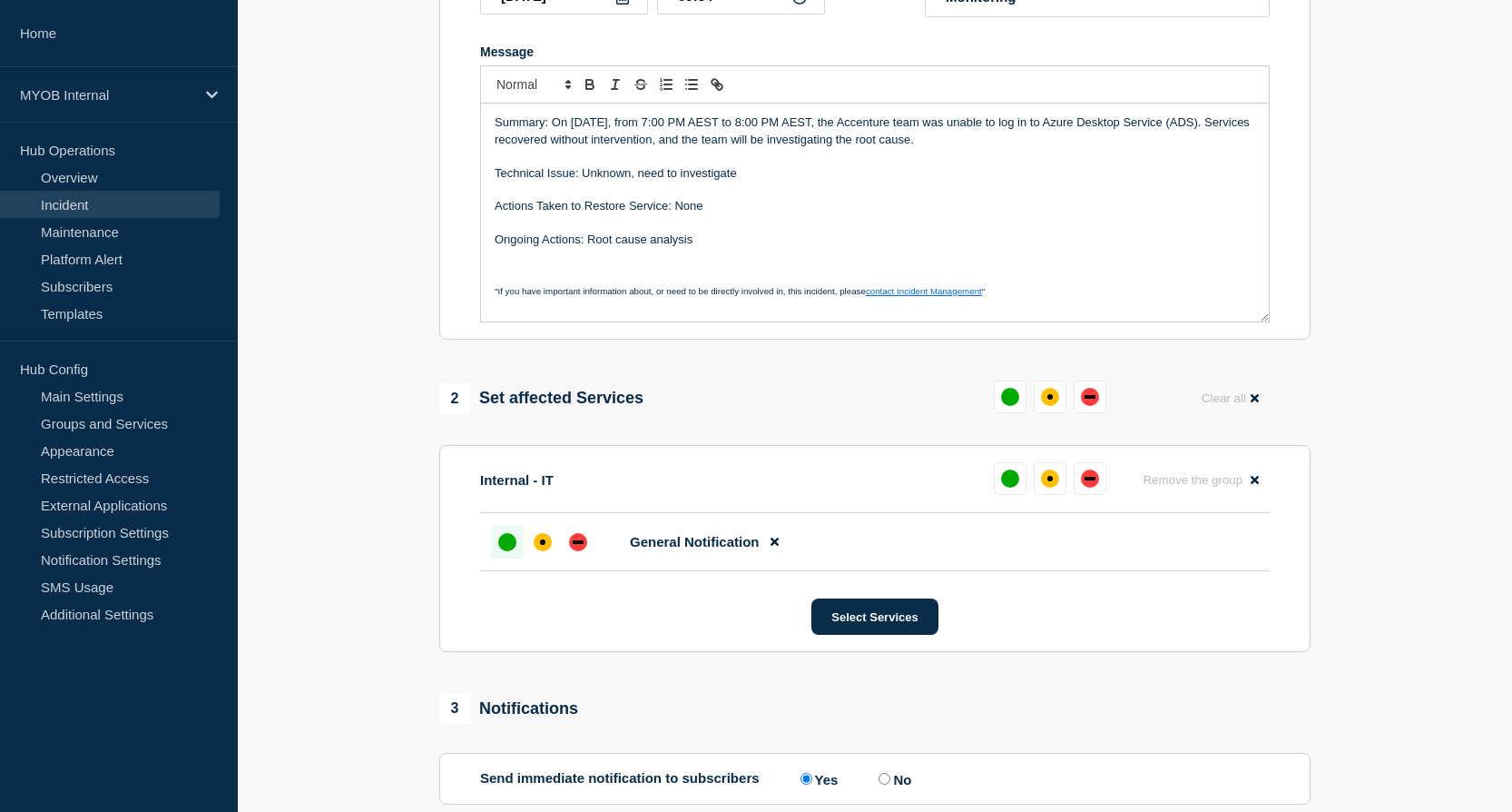
click at [502, 549] on div "up" at bounding box center [506, 541] width 18 height 18
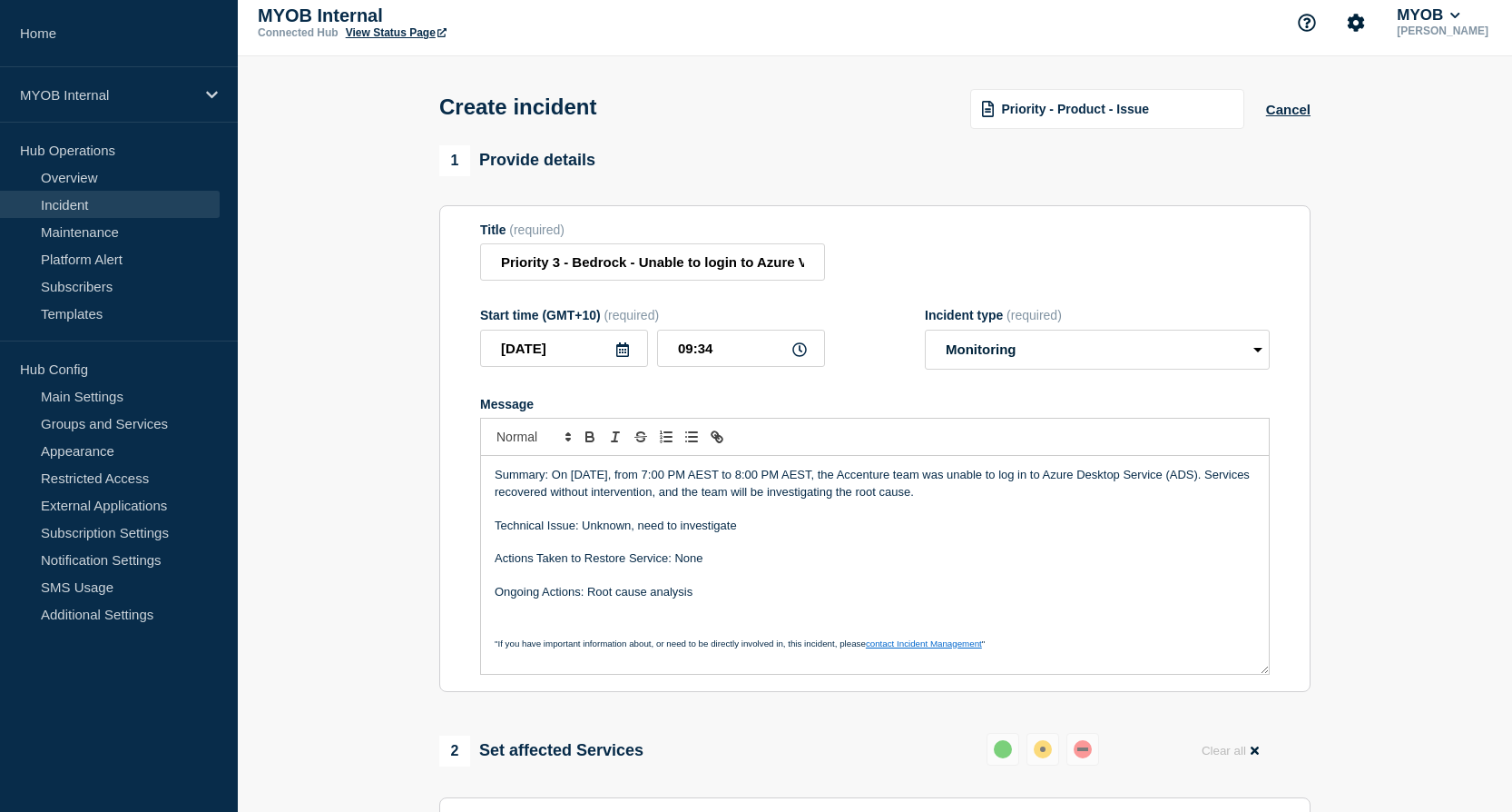
scroll to position [0, 0]
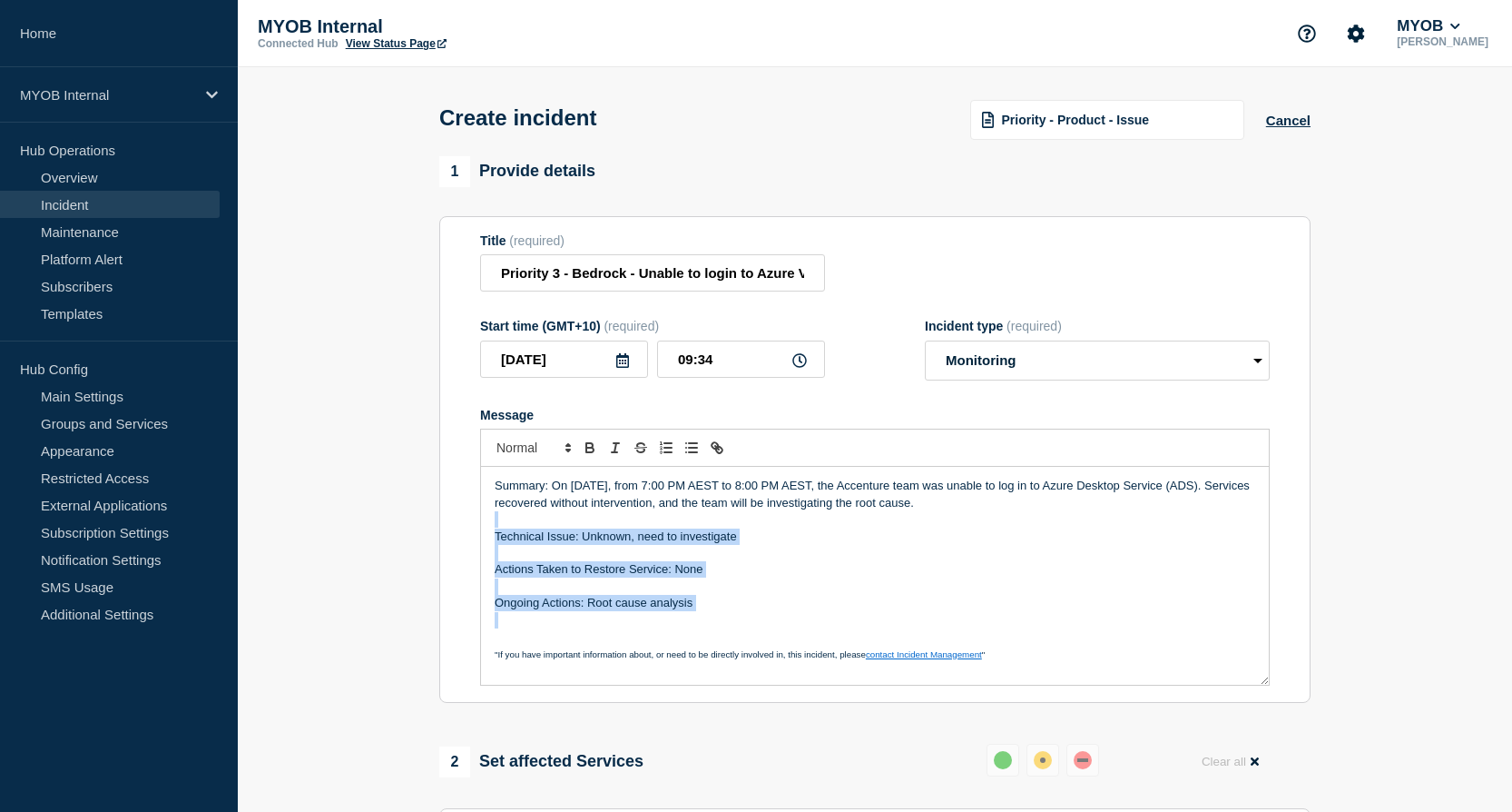
drag, startPoint x: 756, startPoint y: 624, endPoint x: 506, endPoint y: 518, distance: 271.5
click at [506, 518] on div "Summary: On Sep 16th, from 7:00 PM AEST to 8:00 PM AEST, the Accenture team was…" at bounding box center [874, 575] width 787 height 218
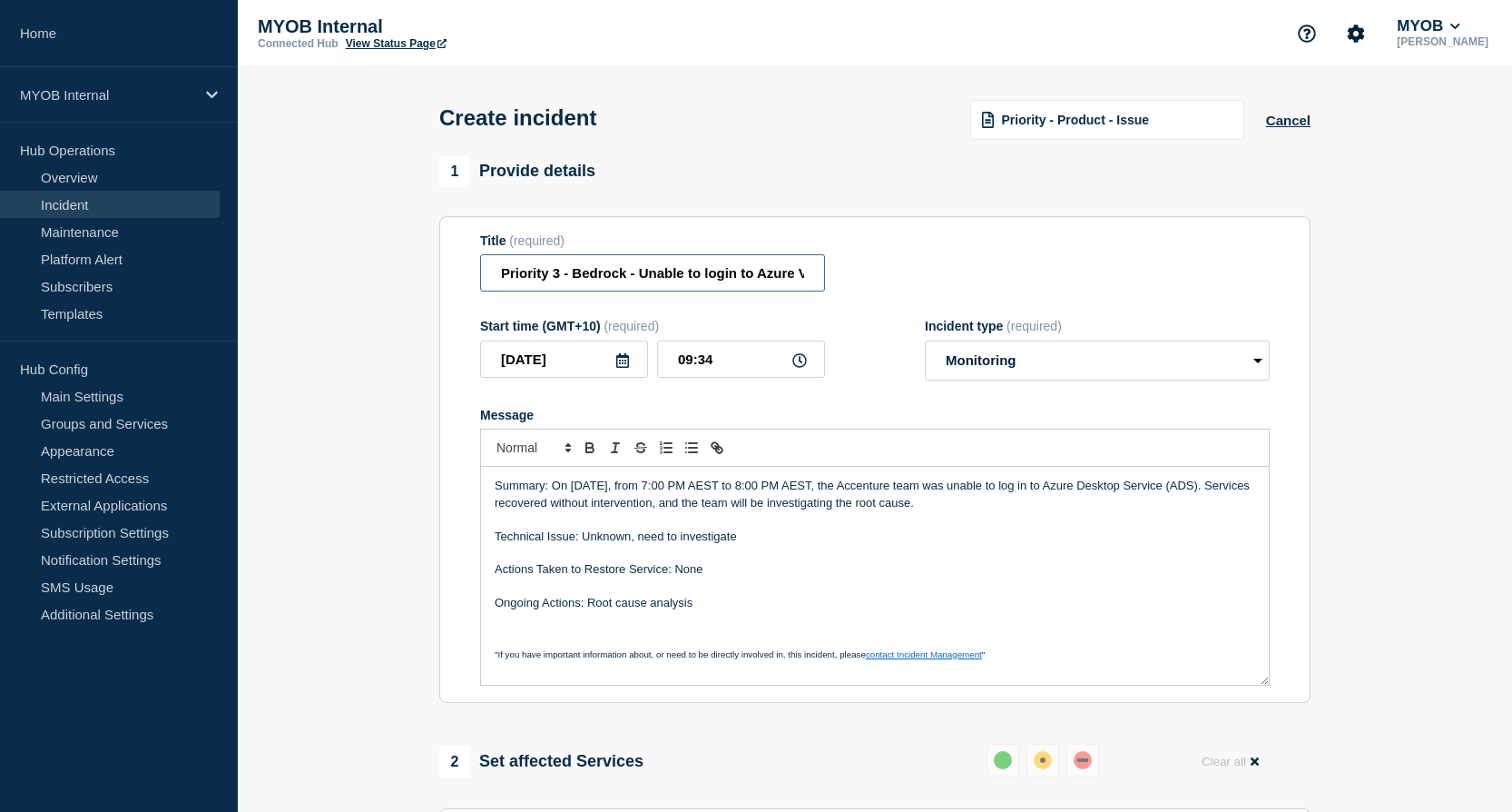
click at [496, 273] on input "Priority 3 - Bedrock - Unable to login to Azure Virtual Desktop" at bounding box center [652, 273] width 345 height 37
type input "First & Final Priority 3 - Bedrock - Unable to login to Azure Virtual Desktop"
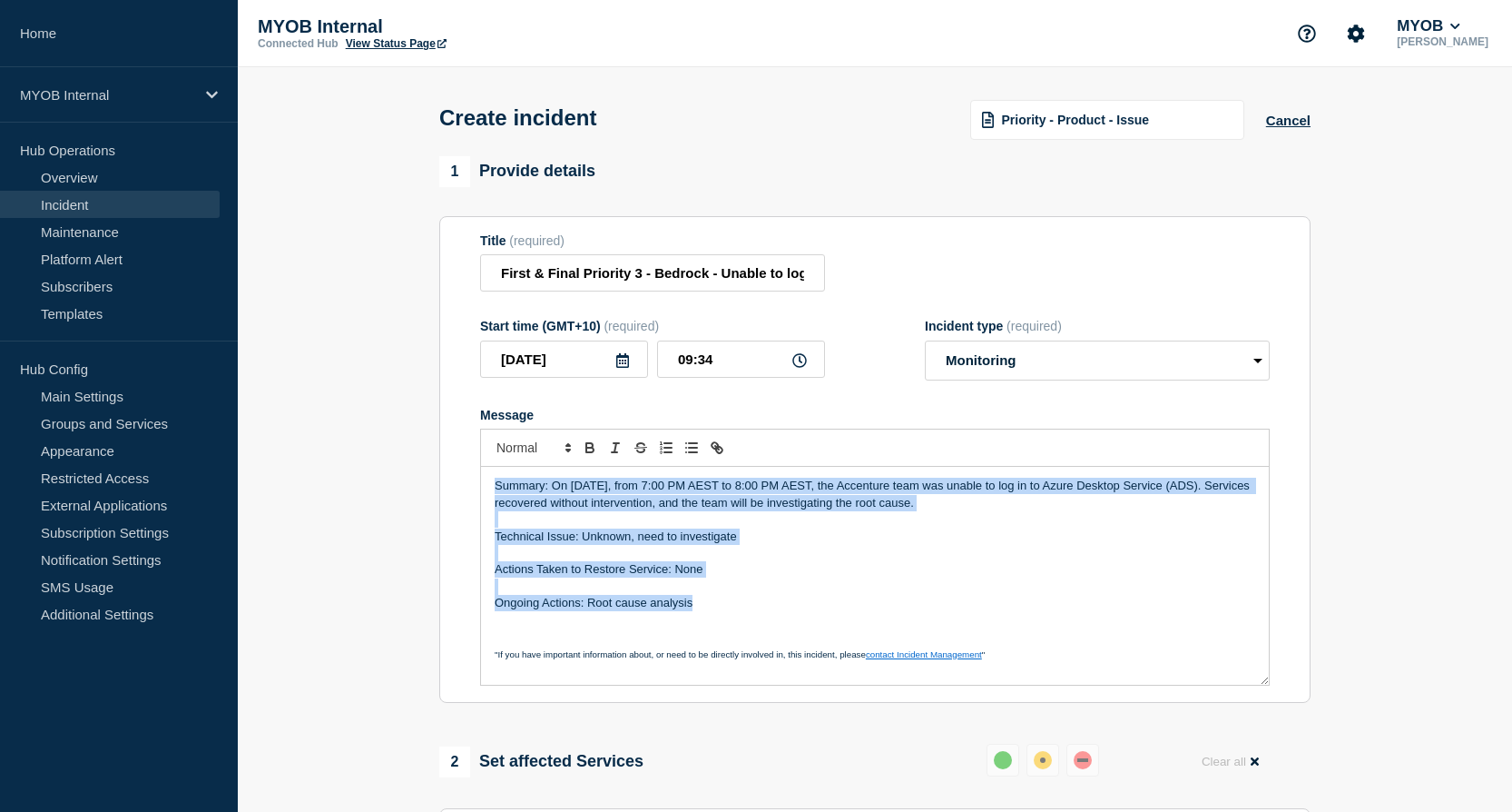
drag, startPoint x: 719, startPoint y: 611, endPoint x: 473, endPoint y: 462, distance: 287.6
click at [473, 462] on section "Title (required) First & Final Priority 3 - Bedrock - Unable to login to Azure …" at bounding box center [874, 460] width 871 height 488
copy div "Summary: On Sep 16th, from 7:00 PM AEST to 8:00 PM AEST, the Accenture team was…"
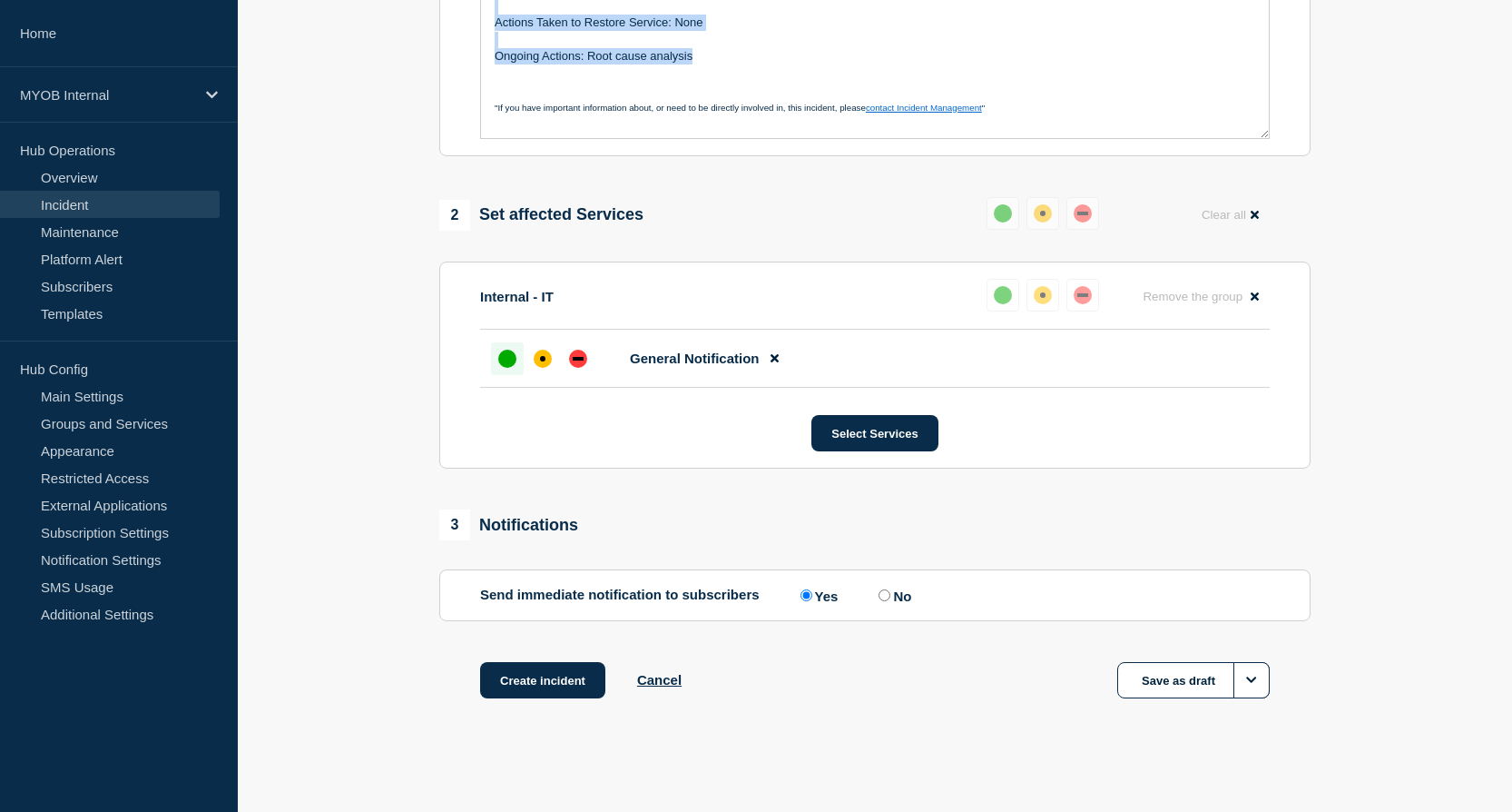
scroll to position [556, 0]
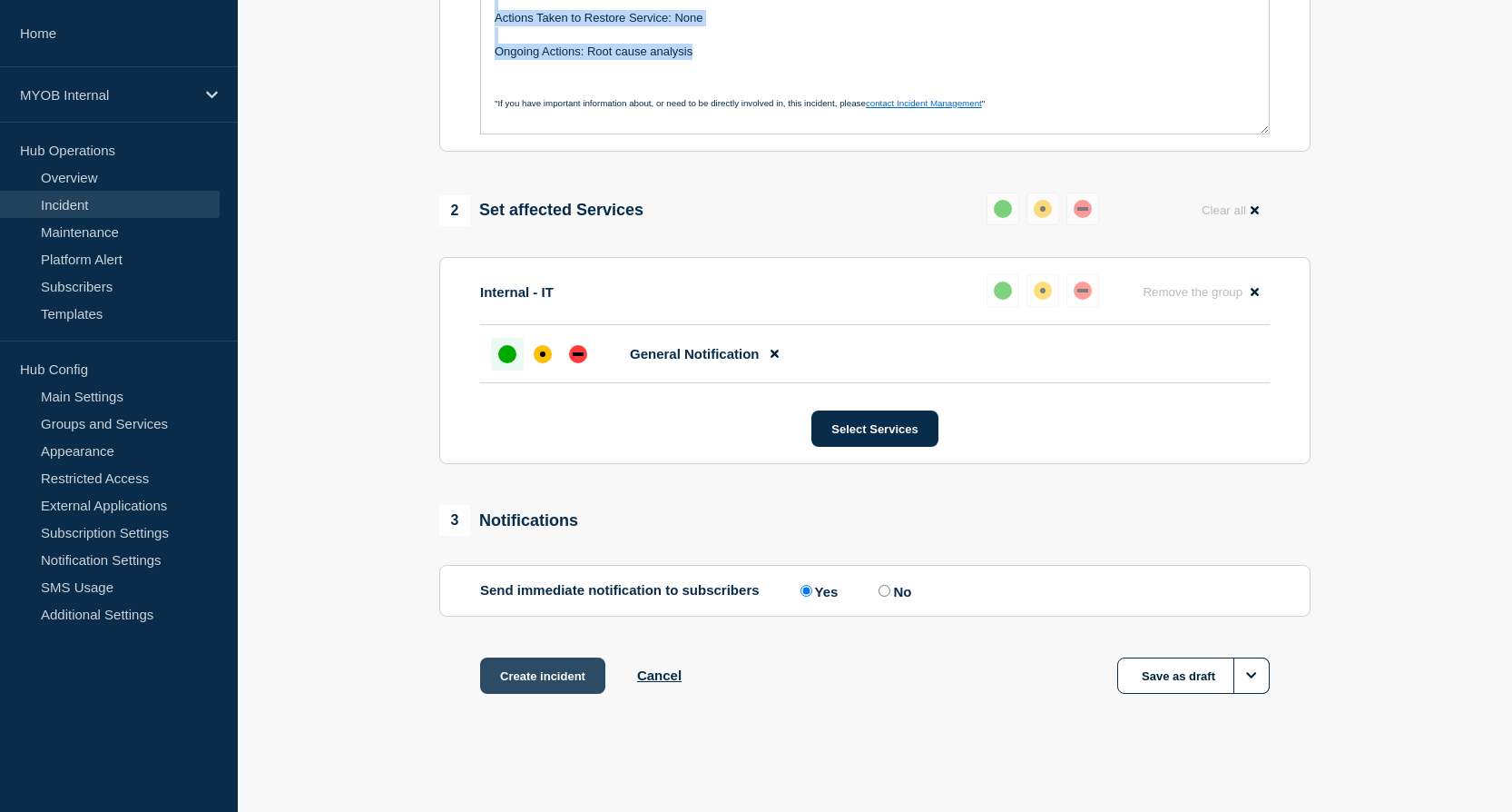
click at [549, 671] on button "Create incident" at bounding box center [543, 675] width 125 height 36
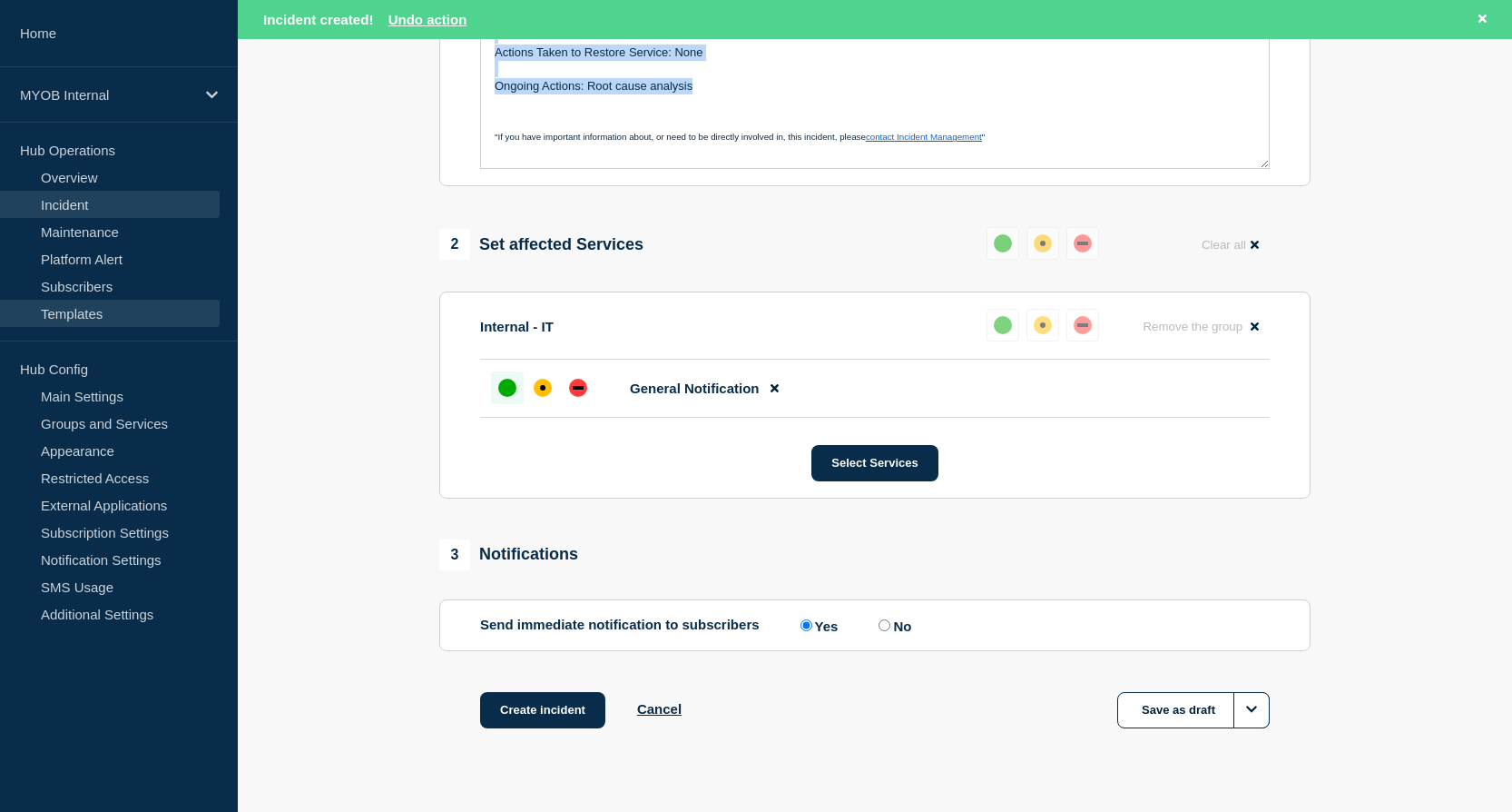
scroll to position [593, 0]
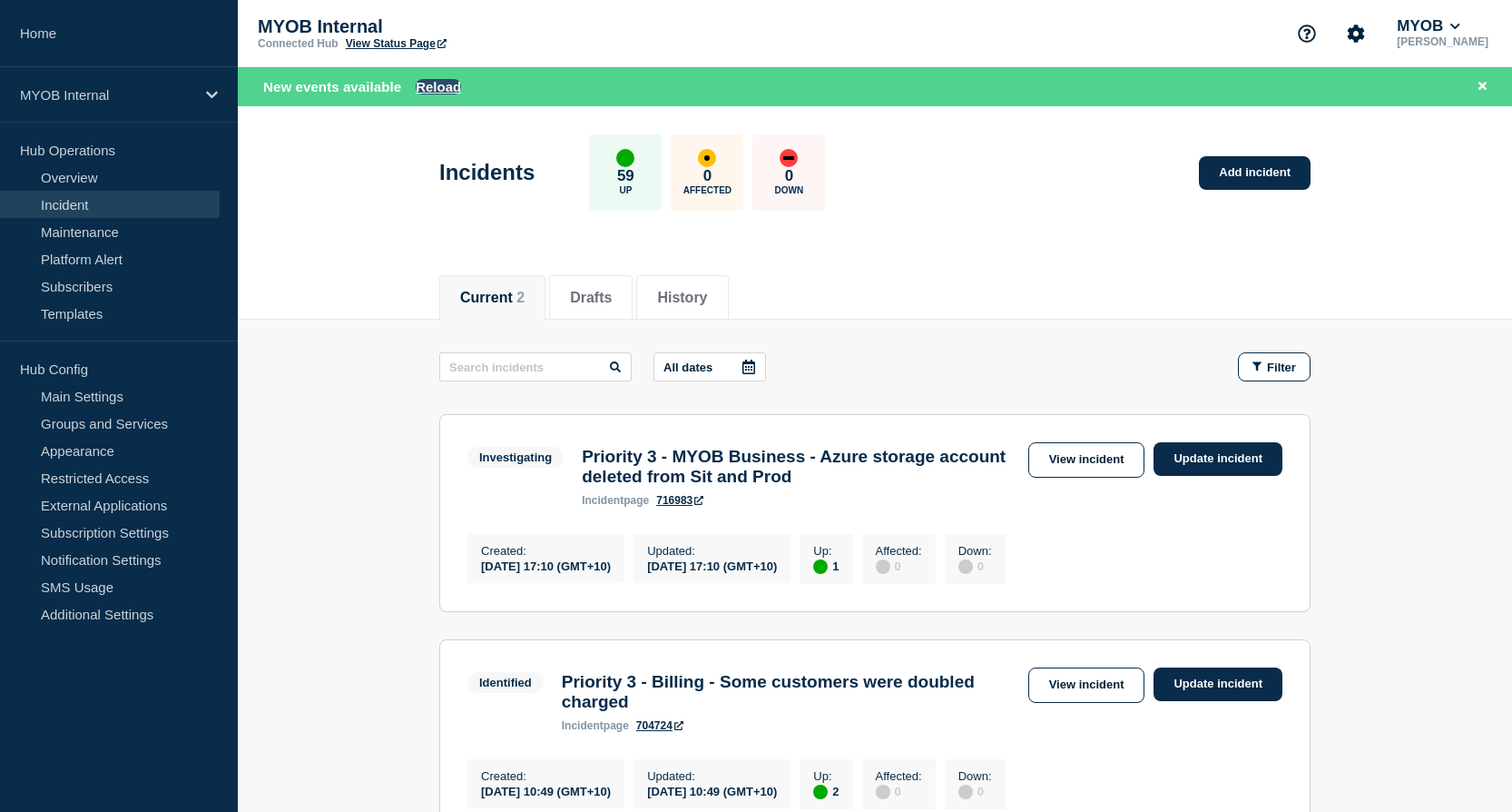
click at [431, 83] on button "Reload" at bounding box center [438, 87] width 46 height 16
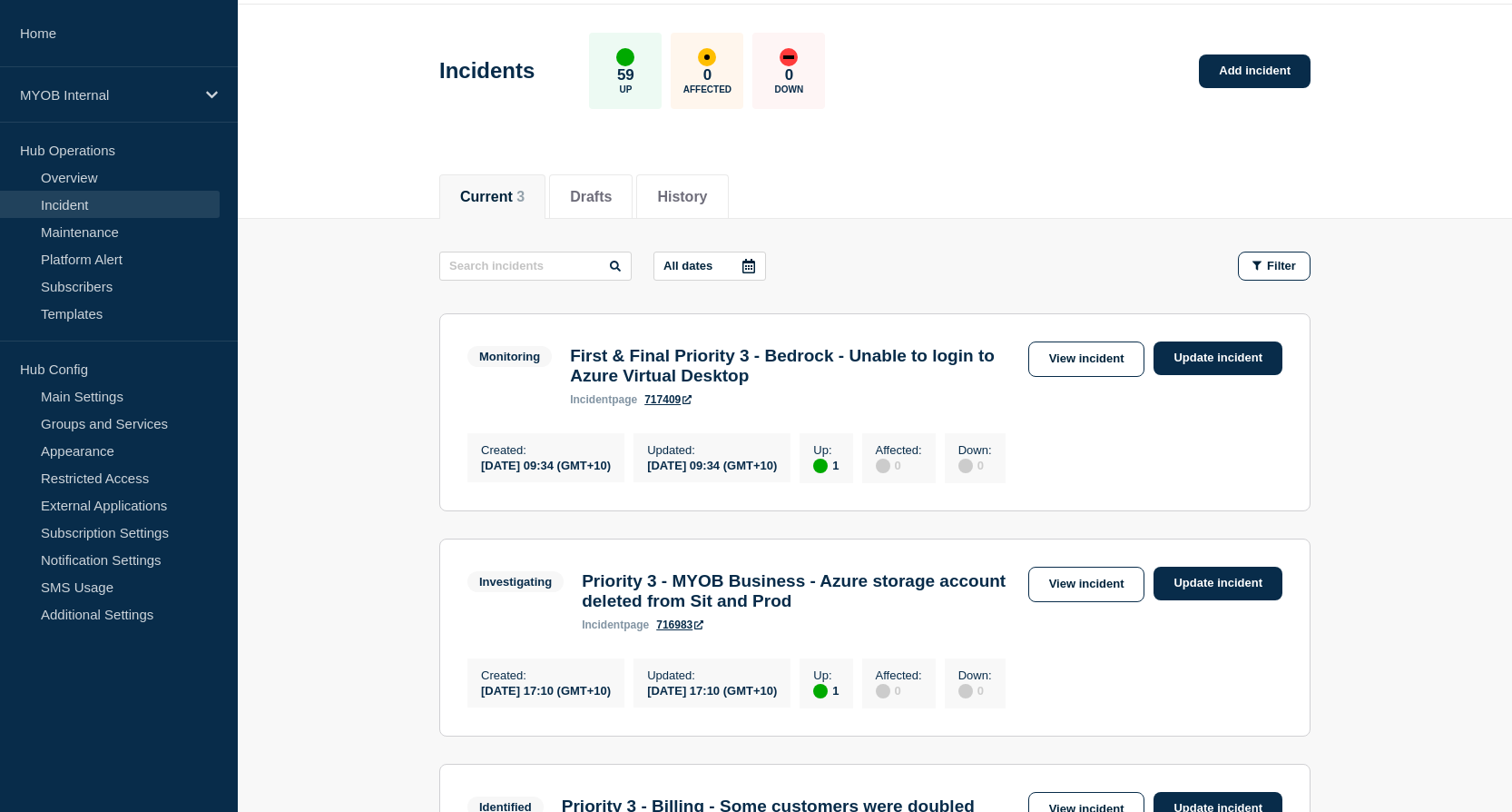
scroll to position [34, 0]
